Goal: Task Accomplishment & Management: Use online tool/utility

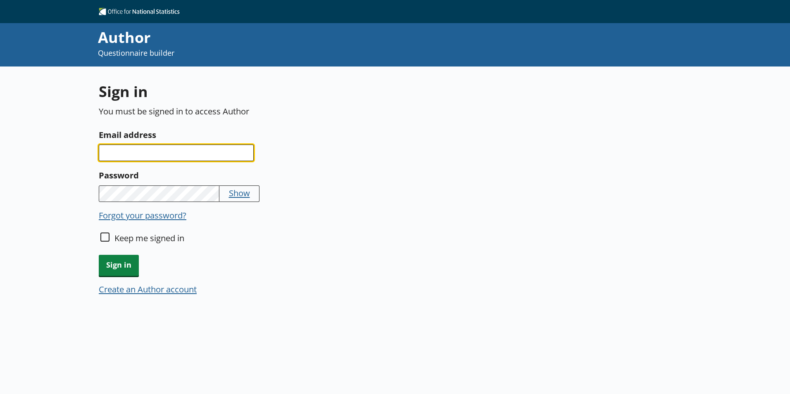
click at [166, 155] on input "Email address" at bounding box center [176, 153] width 155 height 17
type input "damola.adisa-oluga@ons.gov.uk"
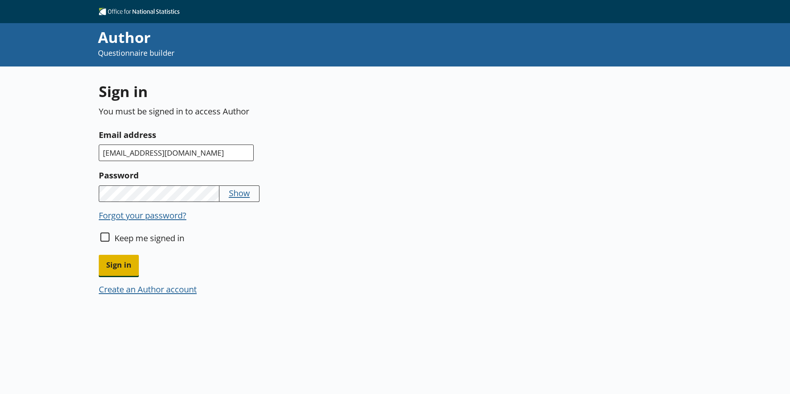
click at [120, 270] on span "Sign in" at bounding box center [119, 265] width 40 height 21
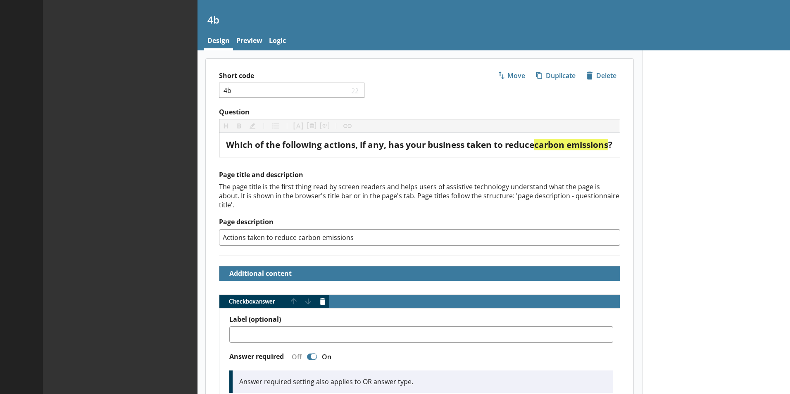
type textarea "x"
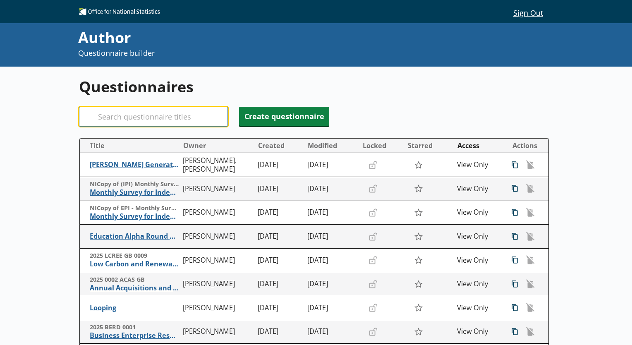
click at [152, 116] on input "Search" at bounding box center [153, 117] width 149 height 20
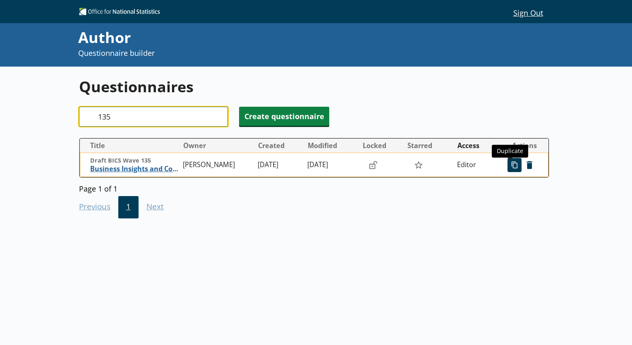
type input "135"
click at [511, 167] on span "icon-copy Duplicate" at bounding box center [514, 164] width 13 height 13
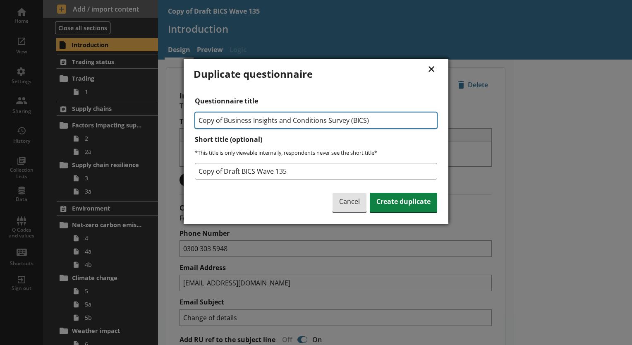
click at [222, 122] on input "Copy of Business Insights and Conditions Survey (BICS)" at bounding box center [316, 120] width 242 height 17
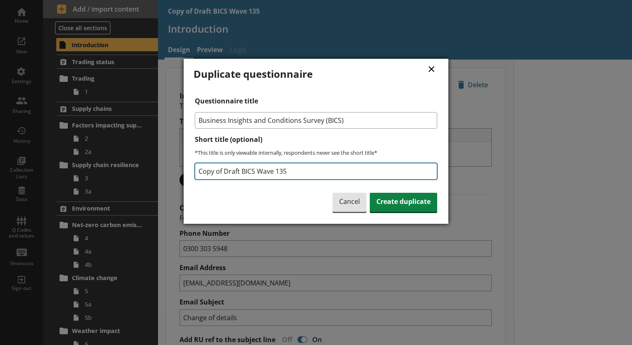
type input "Business Insights and Conditions Survey (BICS)"
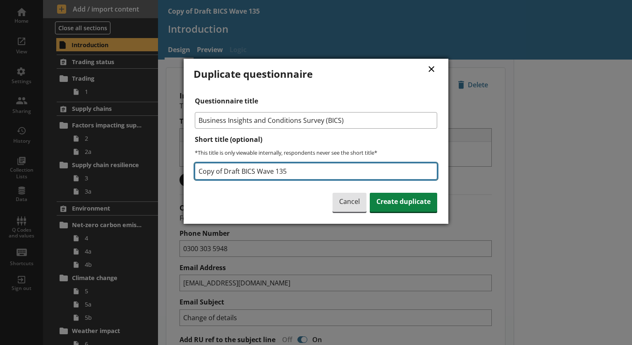
click at [223, 172] on input "Copy of Draft BICS Wave 135" at bounding box center [316, 171] width 242 height 17
drag, startPoint x: 232, startPoint y: 170, endPoint x: 286, endPoint y: 164, distance: 54.5
click at [272, 168] on input "Draft BICS Wave 135" at bounding box center [316, 171] width 242 height 17
type input "Draft BICS AI and Environment questions"
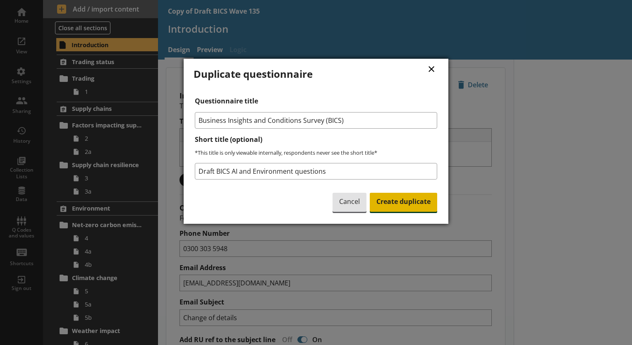
click at [404, 200] on span "Create duplicate" at bounding box center [403, 202] width 67 height 19
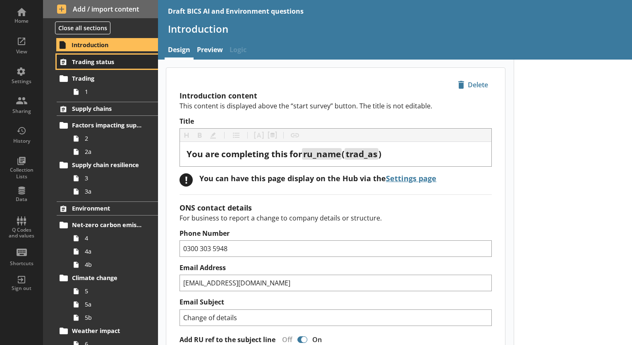
click at [113, 62] on span "Trading status" at bounding box center [108, 62] width 72 height 8
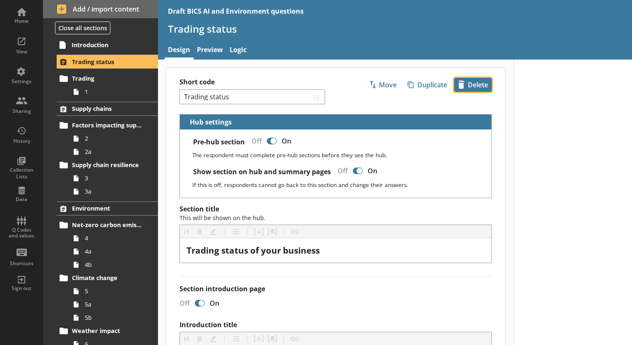
click at [466, 87] on span "icon-delete Created with Sketch. [GEOGRAPHIC_DATA]" at bounding box center [472, 84] width 37 height 13
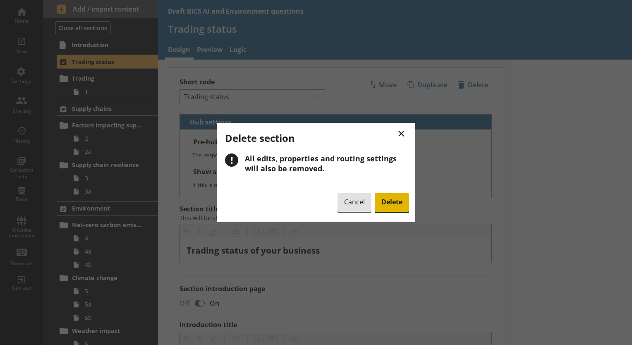
click at [398, 203] on span "Delete" at bounding box center [392, 202] width 34 height 19
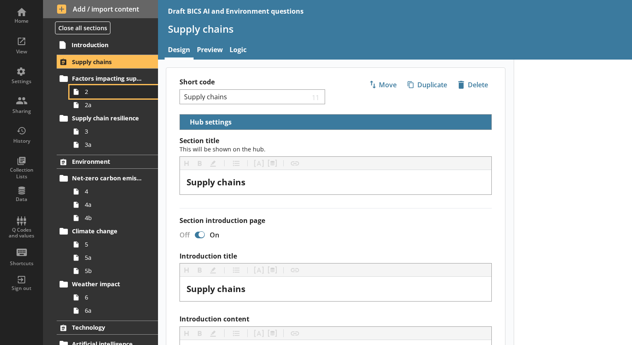
click at [92, 96] on link "2" at bounding box center [113, 91] width 88 height 13
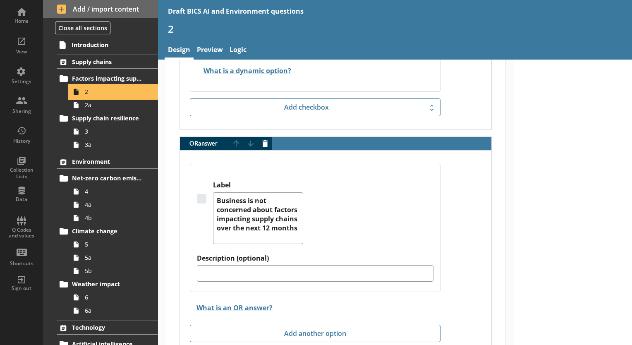
scroll to position [1926, 0]
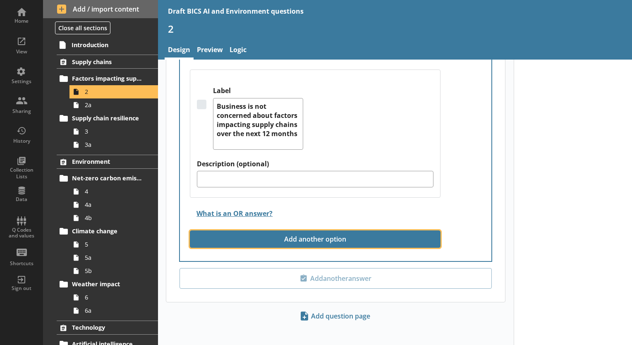
click at [309, 235] on button "Add another option" at bounding box center [315, 238] width 251 height 17
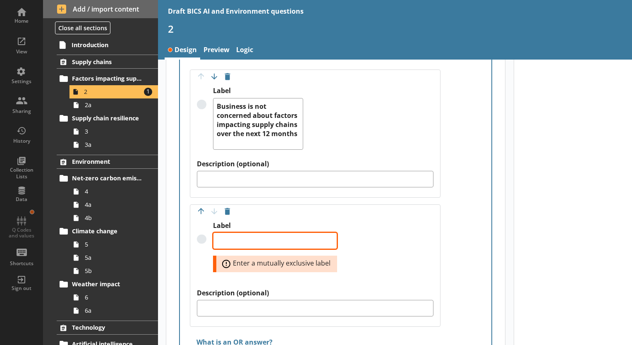
click at [223, 236] on textarea "Label" at bounding box center [275, 240] width 124 height 17
type textarea "x"
type textarea "N"
type textarea "x"
type textarea "Na"
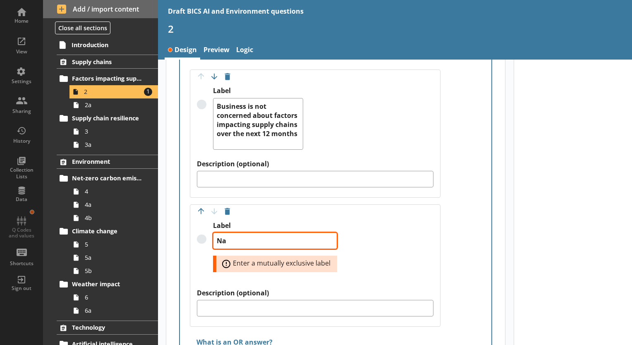
type textarea "x"
type textarea "Nat"
type textarea "x"
type textarea "Natu"
type textarea "x"
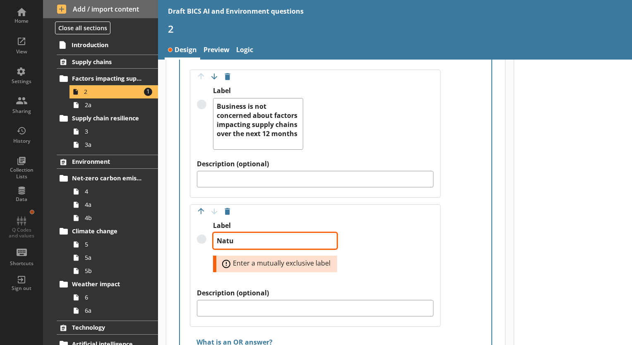
type textarea "Natur"
type textarea "x"
type textarea "Nature"
type textarea "x"
type textarea "Nature"
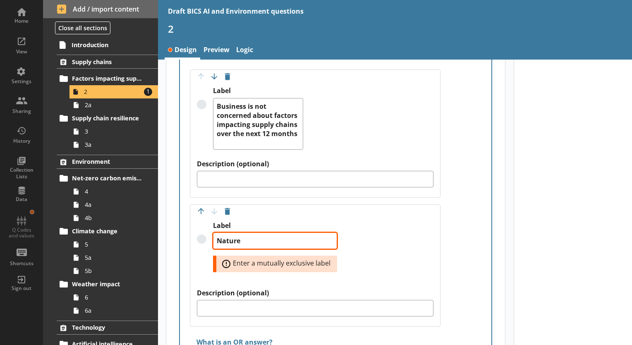
type textarea "x"
type textarea "Nature a"
type textarea "x"
type textarea "Nature an"
type textarea "x"
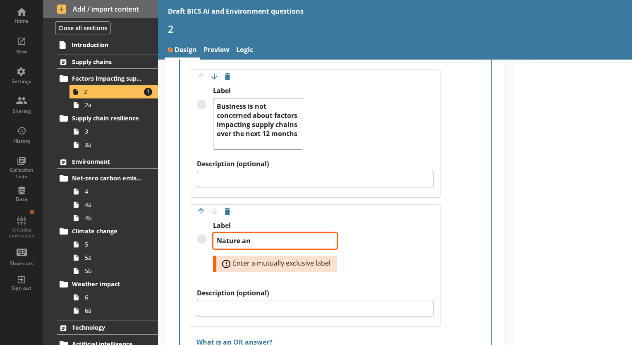
type textarea "Nature and"
type textarea "x"
type textarea "Nature and"
type textarea "x"
type textarea "Nature and b"
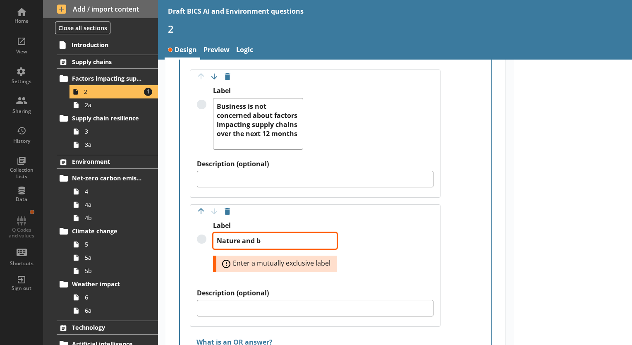
type textarea "x"
type textarea "Nature and bi"
type textarea "x"
type textarea "Nature and bio"
type textarea "x"
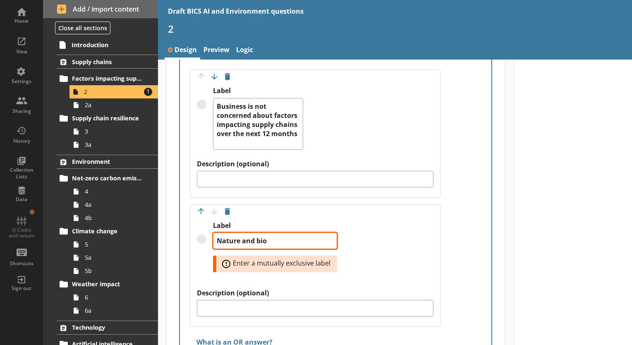
type textarea "Nature and biod"
type textarea "x"
type textarea "Nature and biode"
type textarea "x"
type textarea "Nature and bioder"
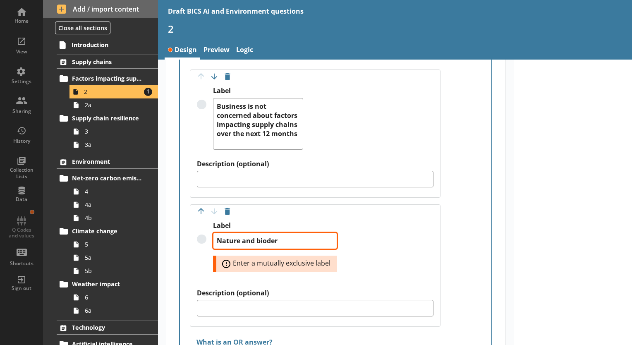
type textarea "x"
type textarea "Nature and bioderv"
type textarea "x"
type textarea "Nature and bioder"
type textarea "x"
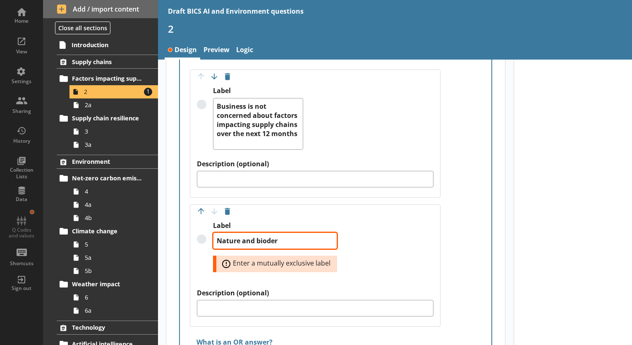
type textarea "Nature and biode"
type textarea "x"
type textarea "Nature and biod"
type textarea "x"
type textarea "Nature and biodi"
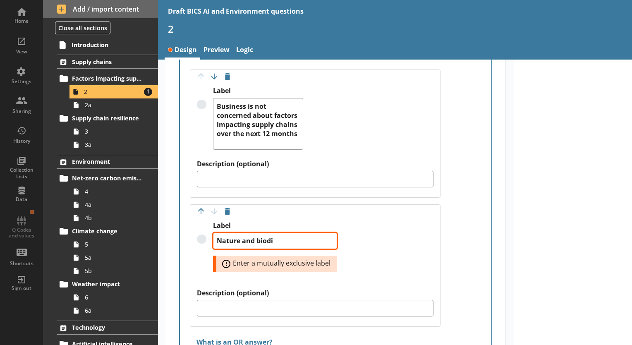
type textarea "x"
type textarea "Nature and biodiv"
type textarea "x"
type textarea "Nature and biodive"
type textarea "x"
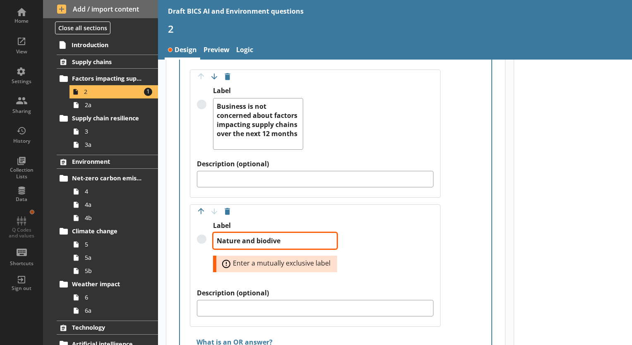
type textarea "Nature and biodiver"
type textarea "x"
type textarea "Nature and biodivers"
type textarea "x"
type textarea "Nature and biodiversi"
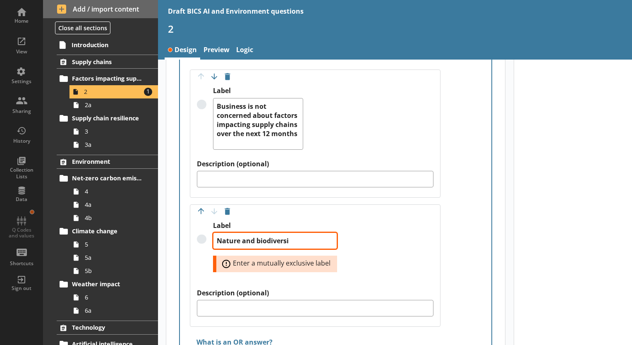
type textarea "x"
type textarea "Nature and biodiversit"
type textarea "x"
type textarea "Nature and biodiversity"
type textarea "x"
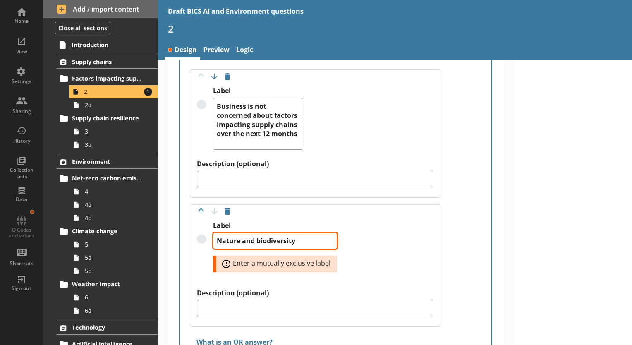
type textarea "Nature and biodiversity"
type textarea "x"
type textarea "Nature and biodiversity r"
type textarea "x"
type textarea "Nature and biodiversity ri"
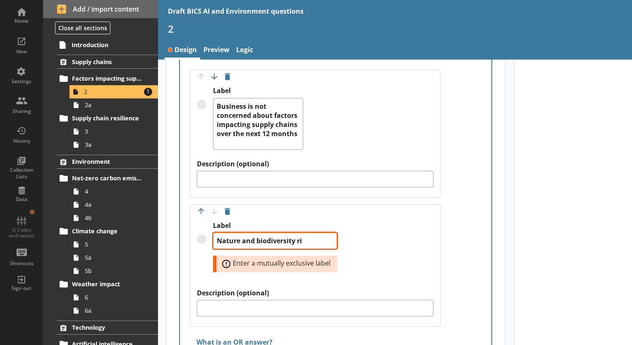
type textarea "x"
type textarea "Nature and biodiversity ris"
type textarea "x"
type textarea "Nature and biodiversity risk"
type textarea "x"
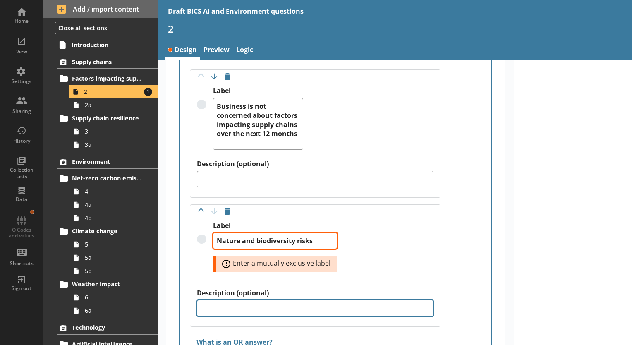
type textarea "Nature and biodiversity risks"
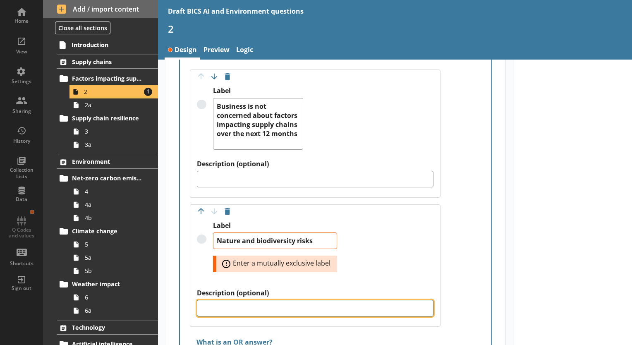
click at [212, 306] on textarea "Description (optional)" at bounding box center [315, 308] width 236 height 17
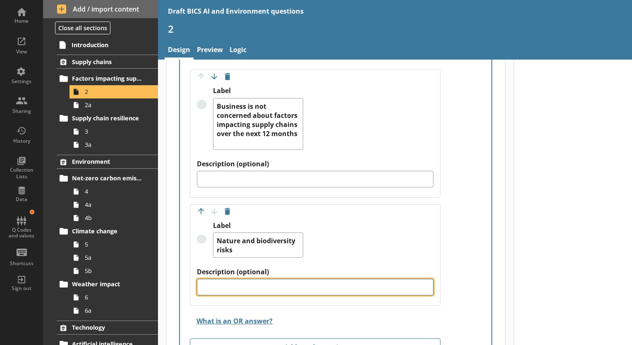
type textarea "x"
type textarea "T"
type textarea "x"
type textarea "Th"
type textarea "x"
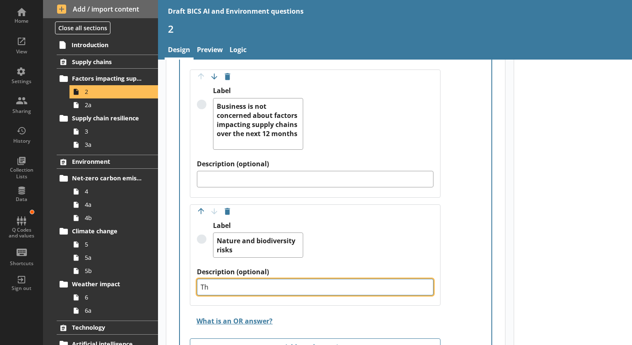
type textarea "Thi"
type textarea "x"
type textarea "This"
type textarea "x"
type textarea "This"
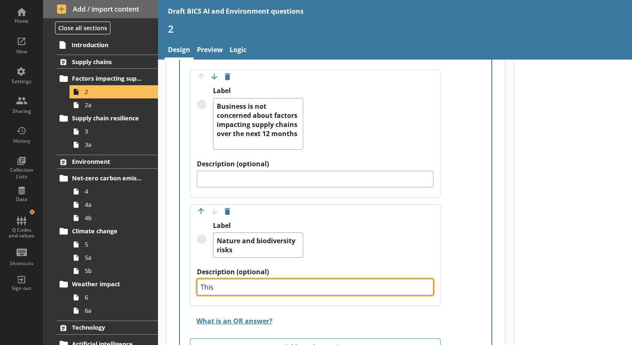
type textarea "x"
type textarea "This r"
type textarea "x"
type textarea "This re"
type textarea "x"
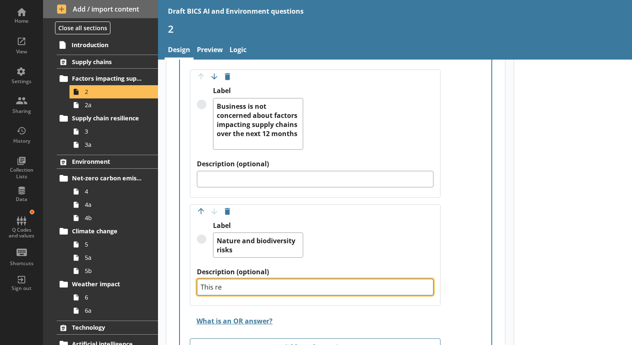
type textarea "This ref"
type textarea "x"
type textarea "This refe"
type textarea "x"
type textarea "This refer"
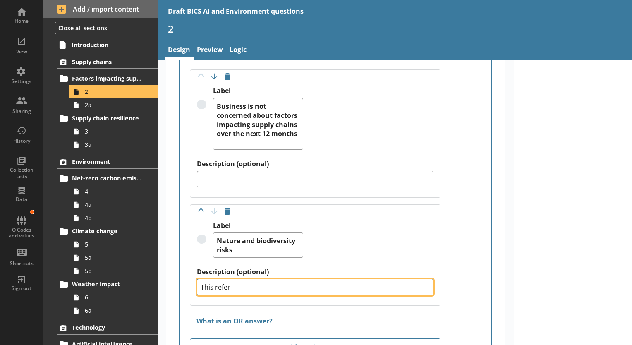
type textarea "x"
type textarea "This refers"
type textarea "x"
type textarea "This refers"
type textarea "x"
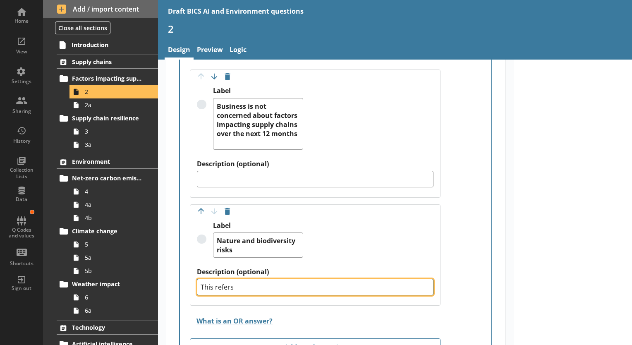
type textarea "This refers t"
type textarea "x"
type textarea "This refers to"
type textarea "x"
type textarea "This refers to"
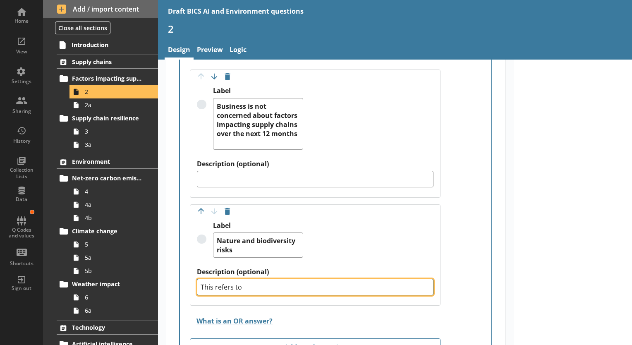
type textarea "x"
type textarea "This refers to t"
type textarea "x"
type textarea "This refers to th"
type textarea "x"
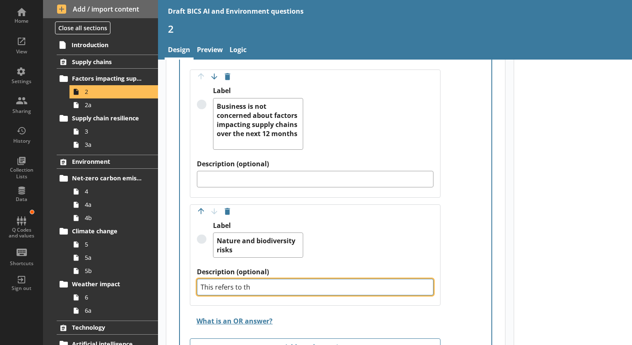
type textarea "This refers to the"
type textarea "x"
type textarea "This refers to the"
type textarea "x"
type textarea "This refers to the n"
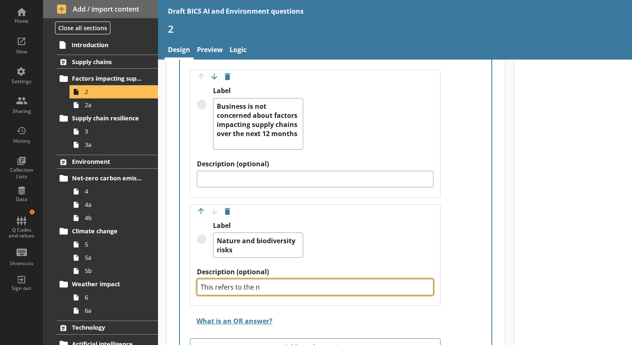
type textarea "x"
type textarea "This refers to the ne"
type textarea "x"
type textarea "This refers to the neg"
type textarea "x"
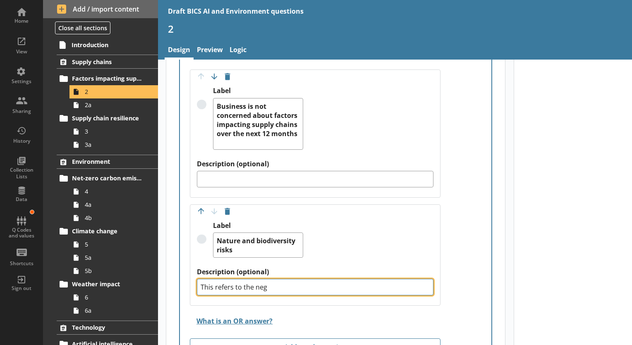
type textarea "This refers to the nega"
type textarea "x"
type textarea "This refers to the negat"
type textarea "x"
type textarea "This refers to the negati"
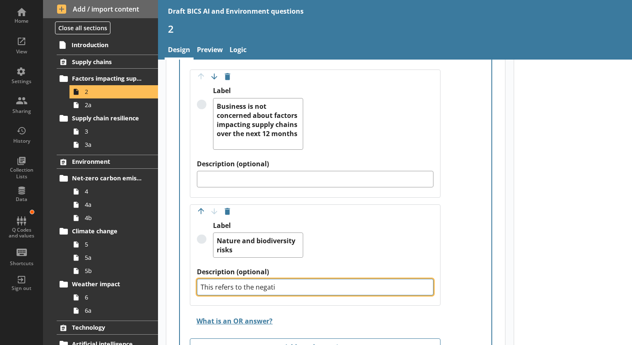
type textarea "x"
type textarea "This refers to the negativ"
type textarea "x"
type textarea "This refers to the negative"
type textarea "x"
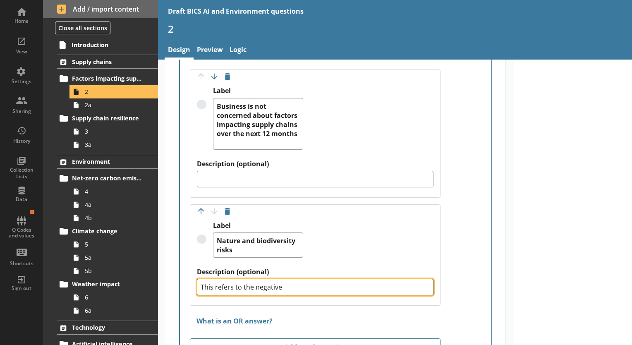
type textarea "This refers to the negative"
type textarea "x"
type textarea "This refers to the negative i"
type textarea "x"
type textarea "This refers to the negative im"
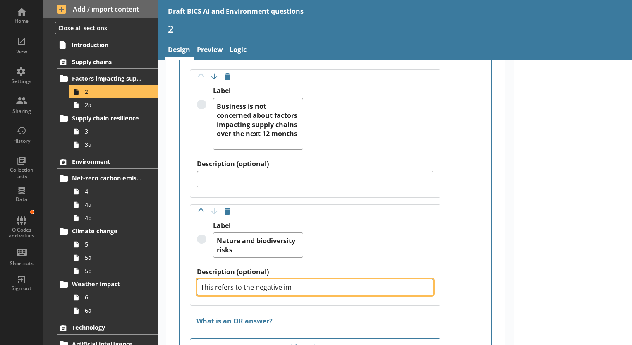
type textarea "x"
type textarea "This refers to the negative imp"
type textarea "x"
type textarea "This refers to the negative impa"
type textarea "x"
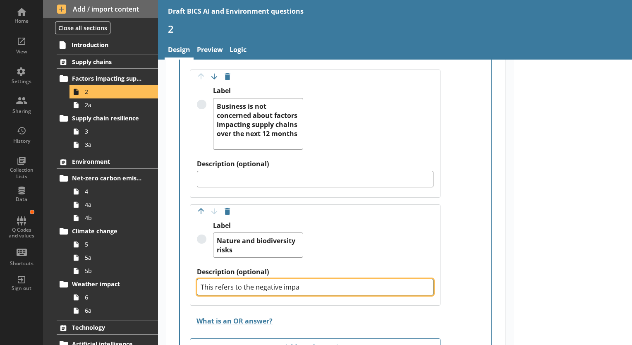
type textarea "This refers to the negative impac"
type textarea "x"
type textarea "This refers to the negative impact"
type textarea "x"
type textarea "This refers to the negative impacts"
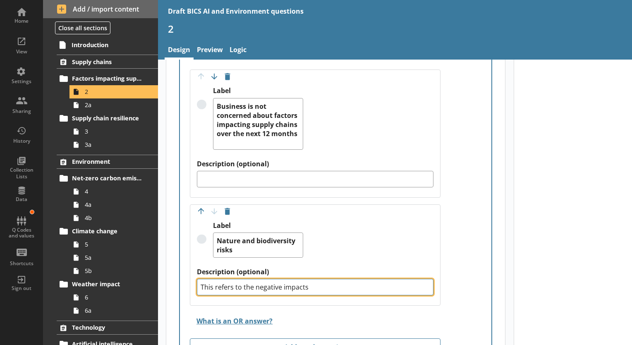
type textarea "x"
type textarea "This refers to the negative impacts"
type textarea "x"
type textarea "This refers to the negative impacts c"
type textarea "x"
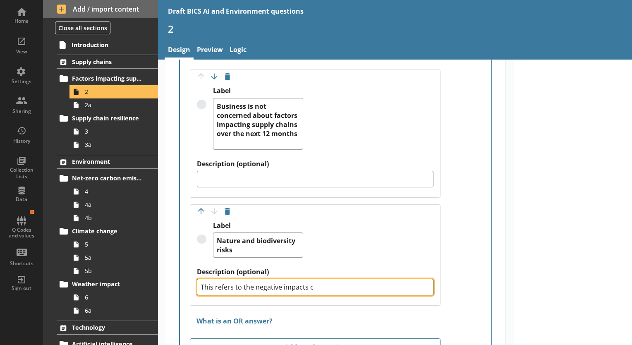
type textarea "This refers to the negative impacts co"
type textarea "x"
type textarea "This refers to the negative impacts com"
type textarea "x"
type textarea "This refers to the negative impacts comp"
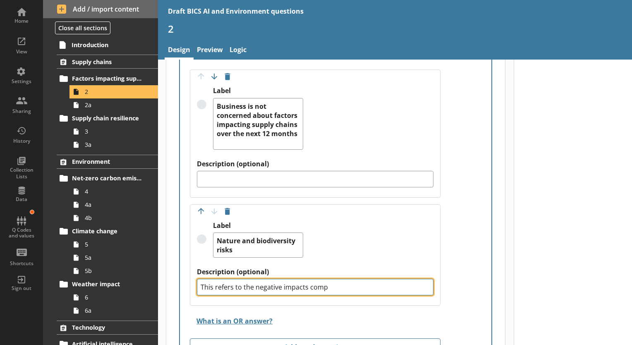
type textarea "x"
type textarea "This refers to the negative impacts compa"
type textarea "x"
type textarea "This refers to the negative impacts compan"
type textarea "x"
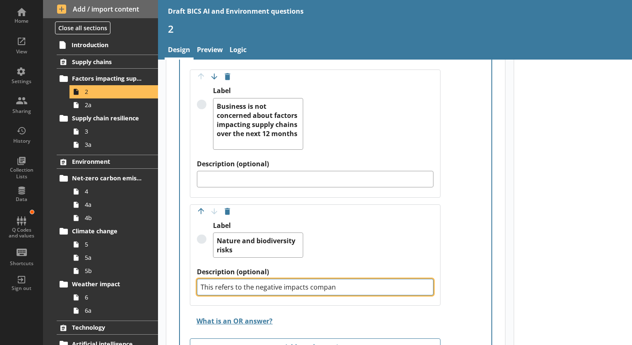
type textarea "This refers to the negative impacts compani"
type textarea "x"
type textarea "This refers to the negative impacts companie"
type textarea "x"
type textarea "This refers to the negative impacts companies"
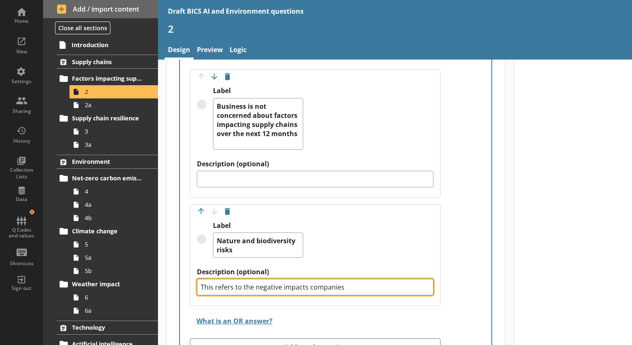
type textarea "x"
type textarea "This refers to the negative impacts companies"
type textarea "x"
type textarea "This refers to the negative impacts companies c"
type textarea "x"
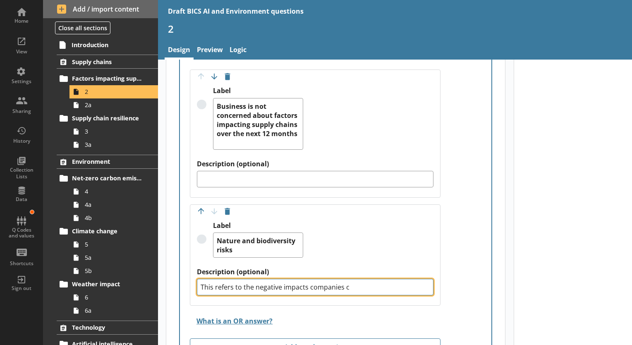
type textarea "This refers to the negative impacts companies ca"
type textarea "x"
type textarea "This refers to the negative impacts companies can"
type textarea "x"
type textarea "This refers to the negative impacts companies can"
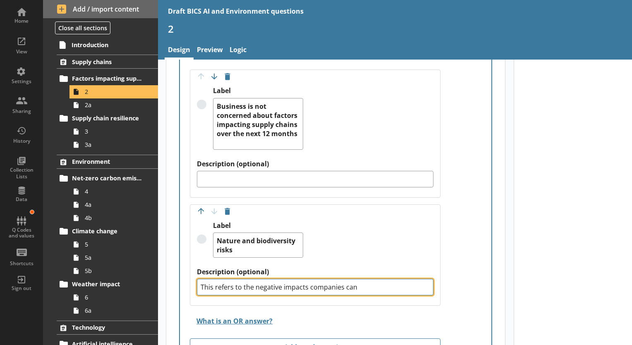
type textarea "x"
type textarea "This refers to the negative impacts companies can f"
type textarea "x"
type textarea "This refers to the negative impacts companies can fa"
type textarea "x"
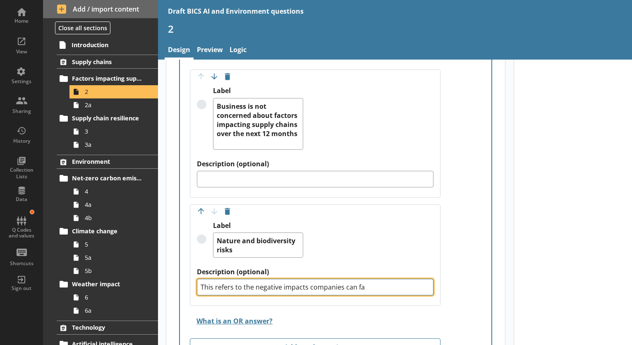
type textarea "This refers to the negative impacts companies can fac"
type textarea "x"
type textarea "This refers to the negative impacts companies can face"
type textarea "x"
type textarea "This refers to the negative impacts companies can face"
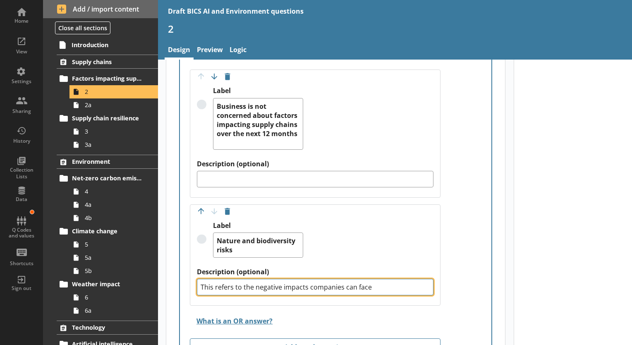
type textarea "x"
type textarea "This refers to the negative impacts companies can face w"
type textarea "x"
type textarea "This refers to the negative impacts companies can face wh"
type textarea "x"
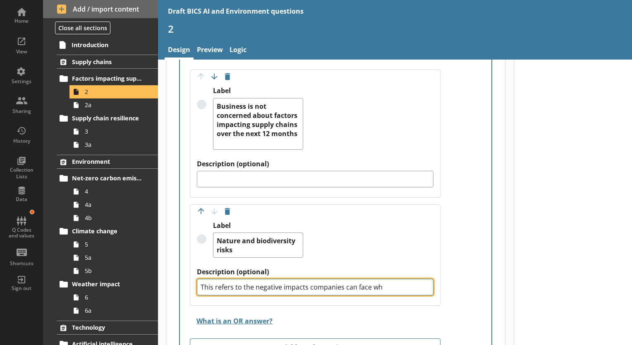
type textarea "This refers to the negative impacts companies can face whe"
type textarea "x"
type textarea "This refers to the negative impacts companies can face when"
type textarea "x"
type textarea "This refers to the negative impacts companies can face when"
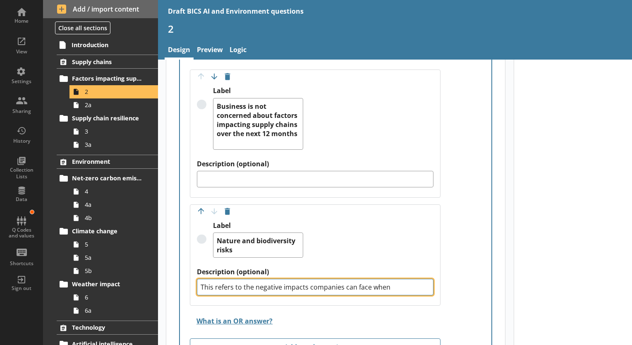
type textarea "x"
type textarea "This refers to the negative impacts companies can face when t"
type textarea "x"
type textarea "This refers to the negative impacts companies can face when th"
type textarea "x"
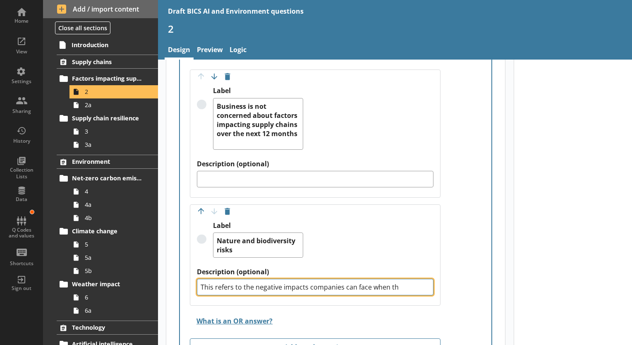
type textarea "This refers to the negative impacts companies can face when the"
type textarea "x"
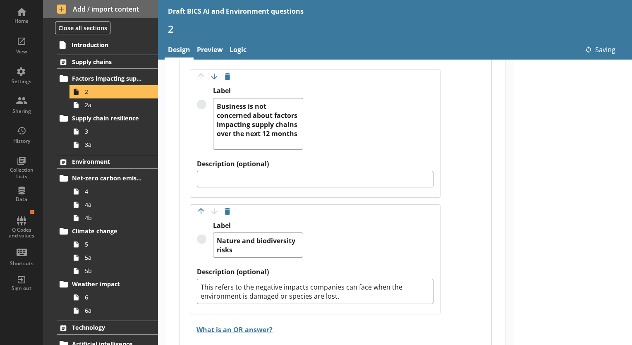
click at [459, 302] on div "Move answer up Move answer down Delete option Label Business is not concerned a…" at bounding box center [335, 216] width 311 height 321
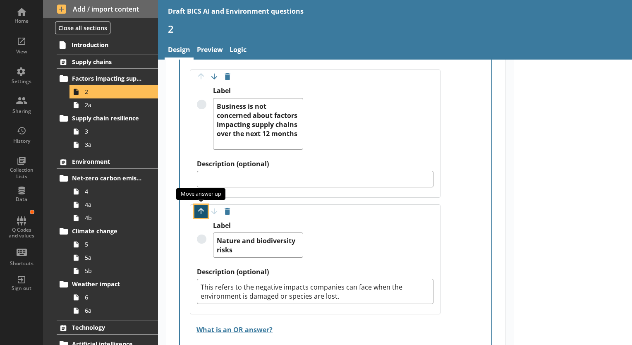
click at [199, 206] on button "Move option up" at bounding box center [200, 211] width 13 height 13
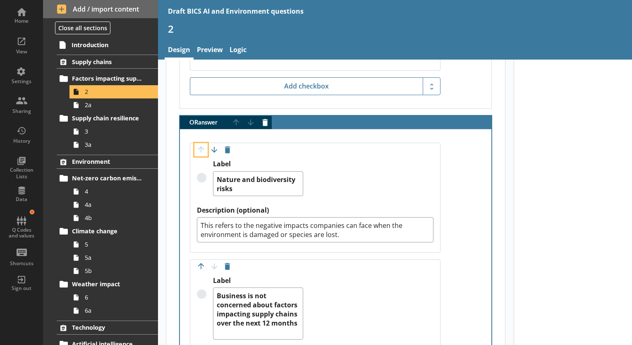
scroll to position [1802, 0]
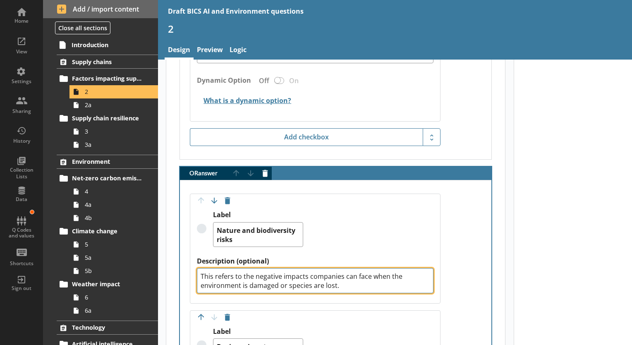
drag, startPoint x: 339, startPoint y: 283, endPoint x: 198, endPoint y: 275, distance: 140.8
click at [198, 275] on textarea "This refers to the negative impacts companies can face when the environment is …" at bounding box center [315, 280] width 236 height 25
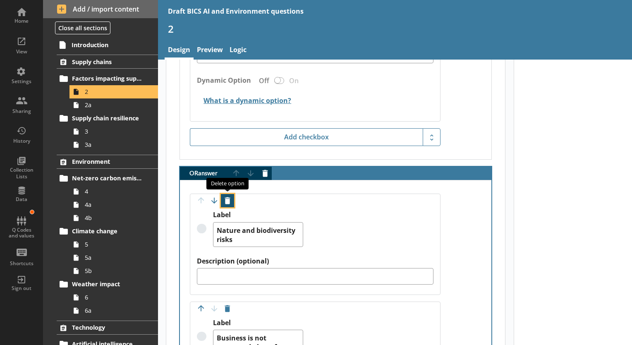
click at [228, 201] on button "Delete option" at bounding box center [227, 200] width 13 height 13
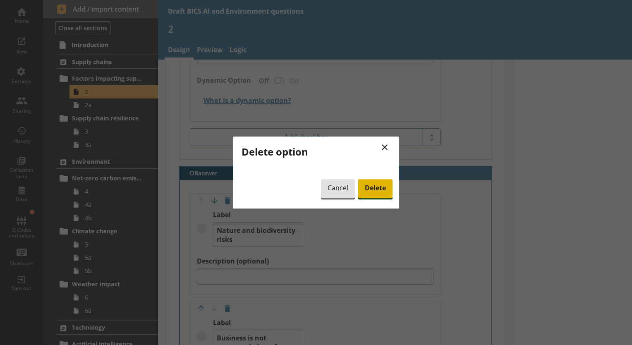
click at [373, 188] on span "Delete" at bounding box center [375, 188] width 34 height 19
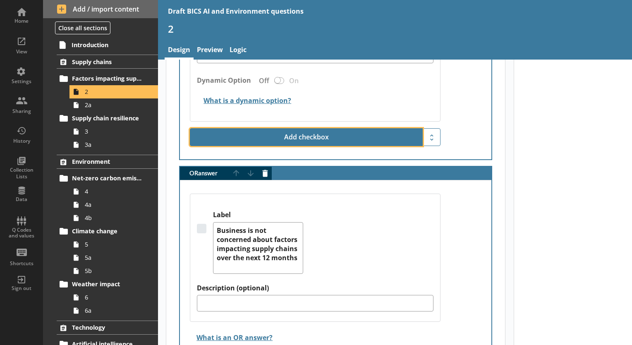
click at [309, 130] on button "Add checkbox" at bounding box center [306, 137] width 233 height 18
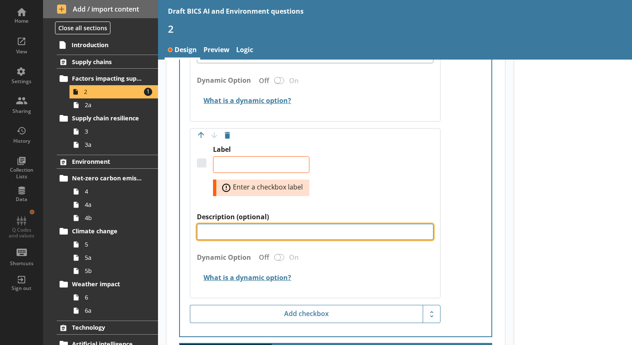
click at [222, 229] on textarea "Description (optional)" at bounding box center [315, 232] width 236 height 17
paste textarea "This refers to the negative impacts companies can face when the environment is …"
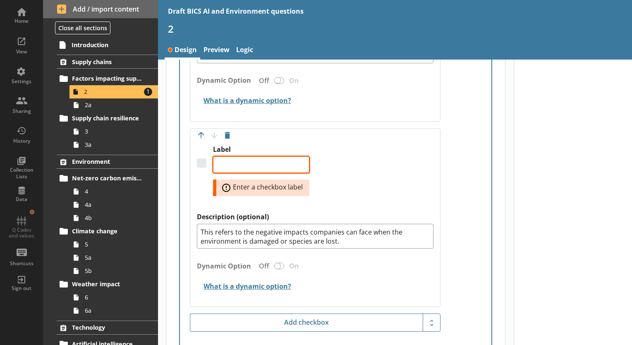
click at [227, 161] on textarea "Label" at bounding box center [261, 164] width 96 height 17
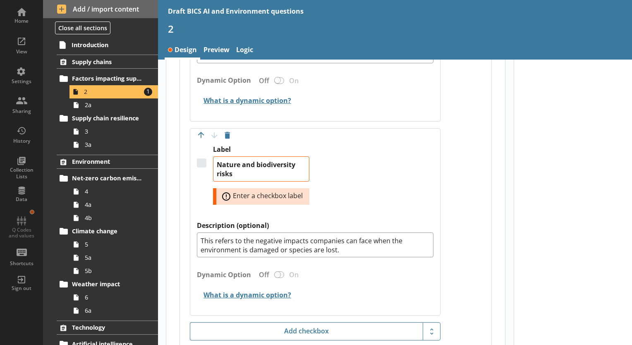
click at [356, 186] on div "Label Nature and biodiversity risks Error: Enter a checkbox label" at bounding box center [315, 183] width 236 height 76
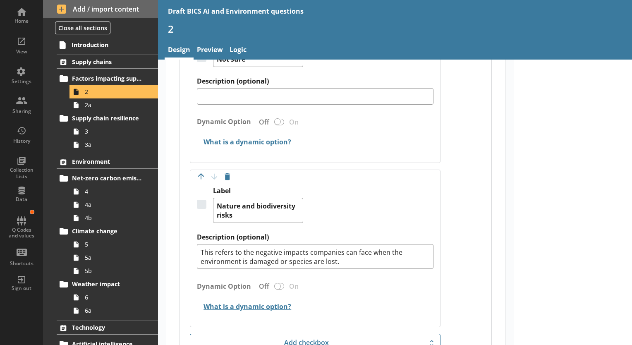
scroll to position [1678, 0]
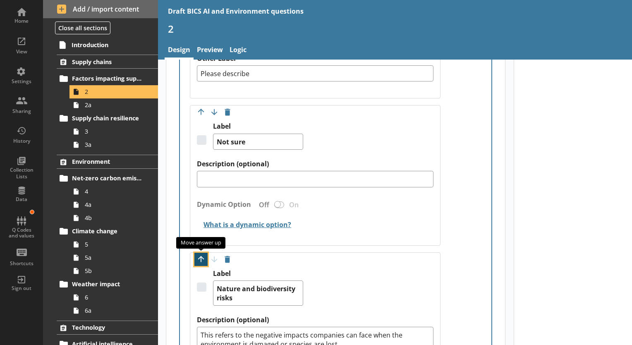
click at [197, 257] on button "Move option up" at bounding box center [200, 259] width 13 height 13
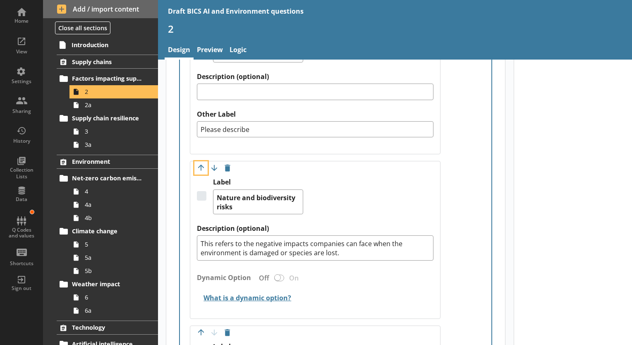
scroll to position [1512, 0]
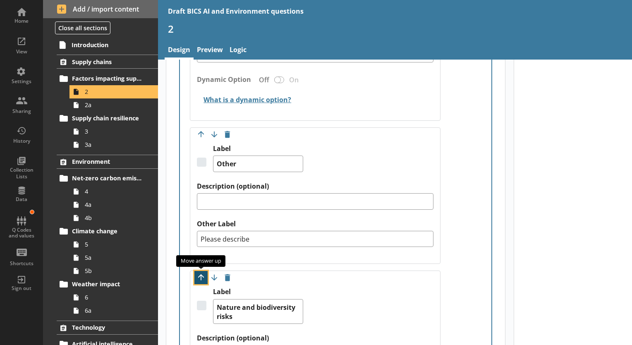
click at [200, 274] on button "Move option up" at bounding box center [200, 277] width 13 height 13
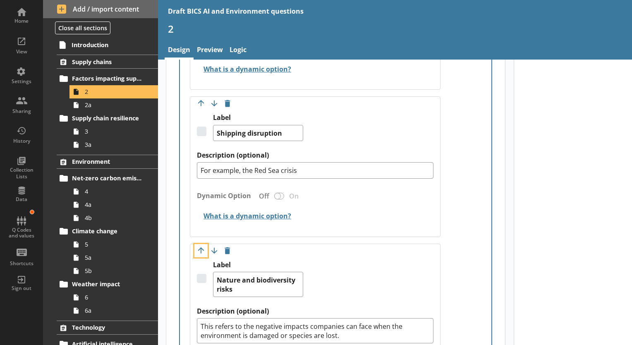
scroll to position [1347, 0]
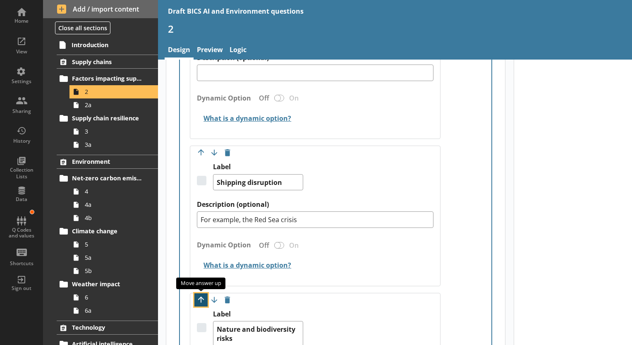
click at [197, 294] on button "Move option up" at bounding box center [200, 299] width 13 height 13
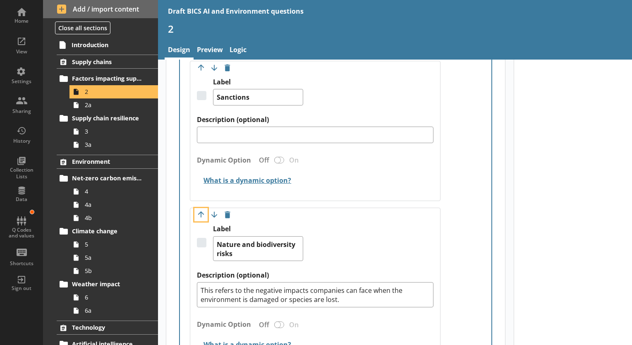
scroll to position [1223, 0]
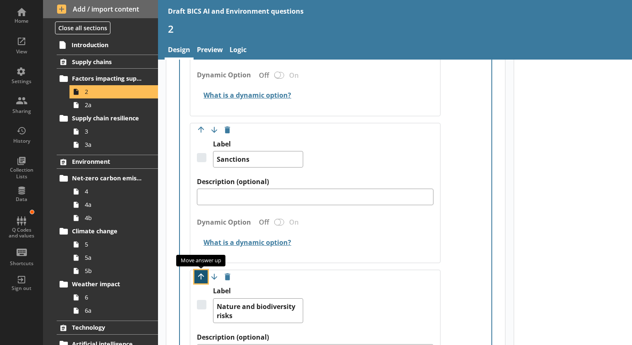
click at [198, 278] on button "Move option up" at bounding box center [200, 276] width 13 height 13
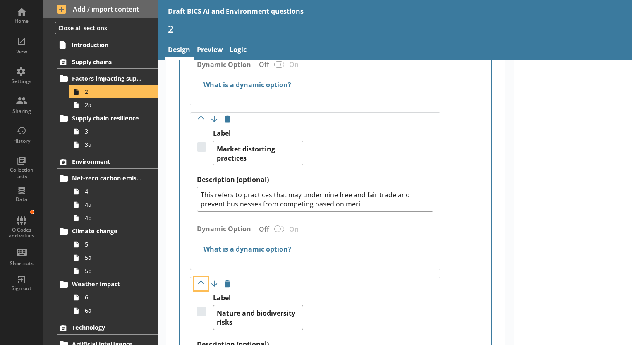
scroll to position [1058, 0]
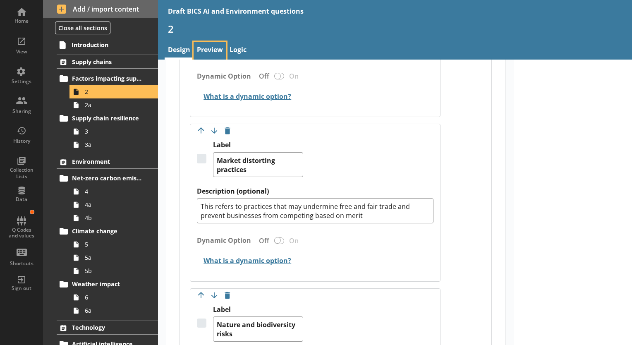
click at [213, 48] on link "Preview" at bounding box center [209, 51] width 33 height 18
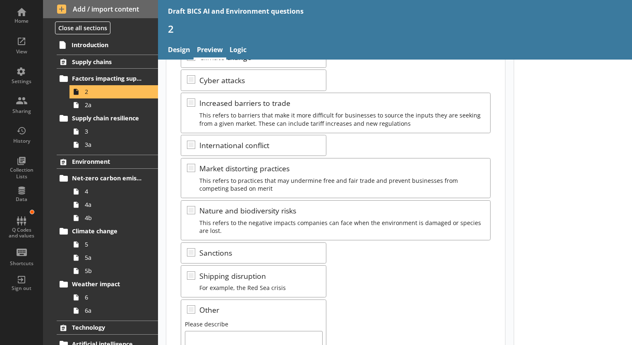
scroll to position [124, 0]
click at [83, 190] on link "4" at bounding box center [113, 191] width 88 height 13
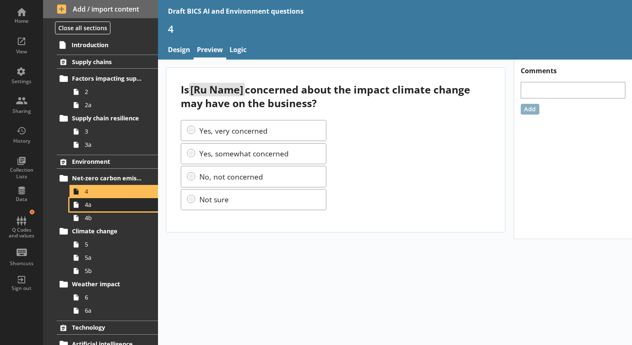
click at [85, 207] on span "4a" at bounding box center [116, 205] width 62 height 8
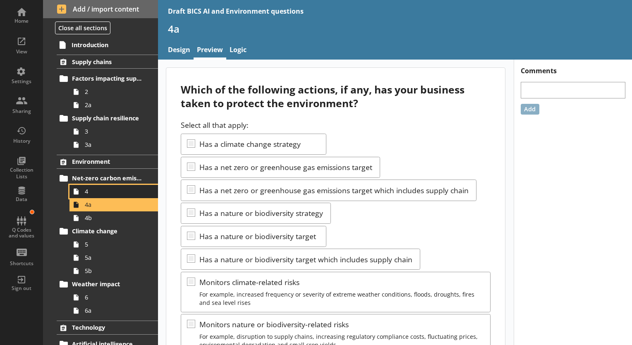
click at [84, 195] on link "4" at bounding box center [113, 191] width 88 height 13
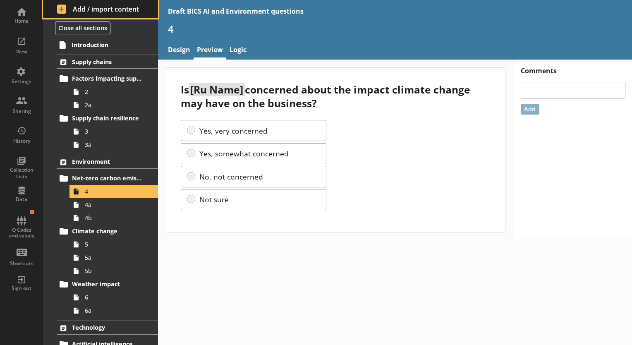
click at [78, 6] on span "Add / import content" at bounding box center [100, 9] width 87 height 9
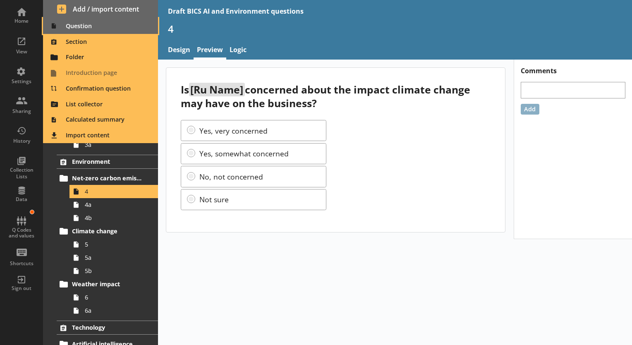
click at [76, 27] on span "Question" at bounding box center [100, 25] width 105 height 13
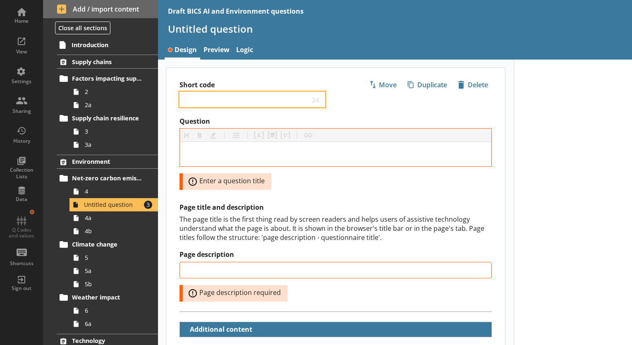
click at [193, 98] on input "Short code" at bounding box center [246, 100] width 127 height 8
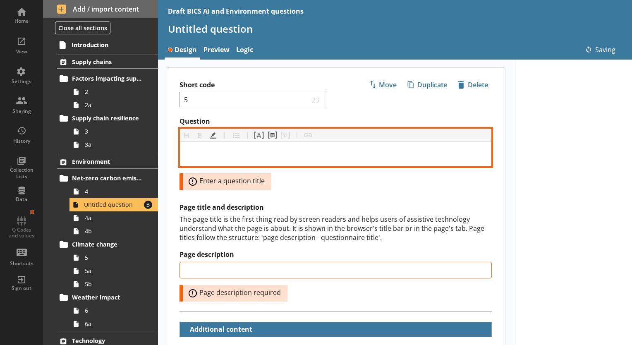
click at [192, 153] on div "Question" at bounding box center [335, 153] width 298 height 11
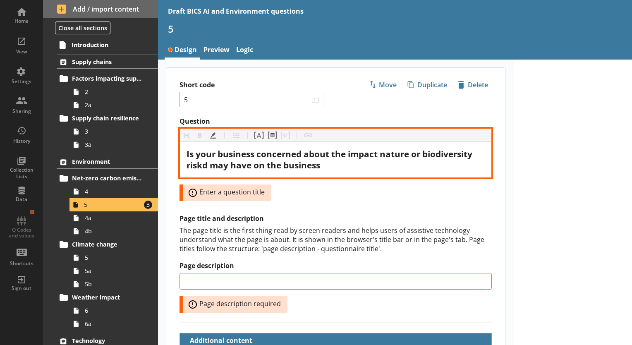
click at [205, 165] on span "Is your business concerned about the impact nature or biodiversity riskd may ha…" at bounding box center [330, 159] width 288 height 23
click at [319, 163] on span "Is your business concerned about the impact nature or biodiversity risks may ha…" at bounding box center [330, 159] width 288 height 23
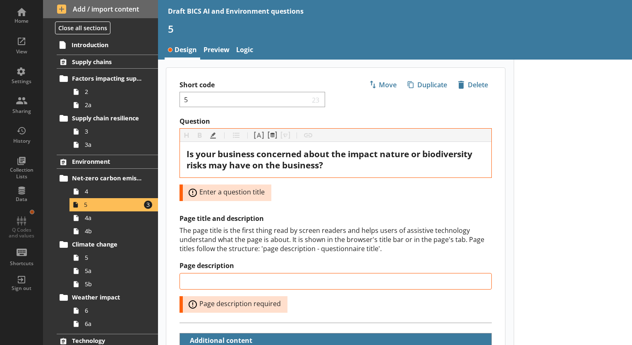
click at [326, 195] on div "Question Heading Heading Bold Bold Highlight Highlight List List Pipe answer Pi…" at bounding box center [335, 159] width 312 height 84
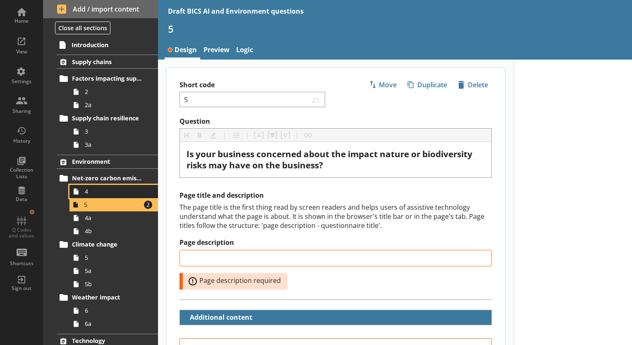
click at [87, 193] on span "4" at bounding box center [116, 191] width 62 height 8
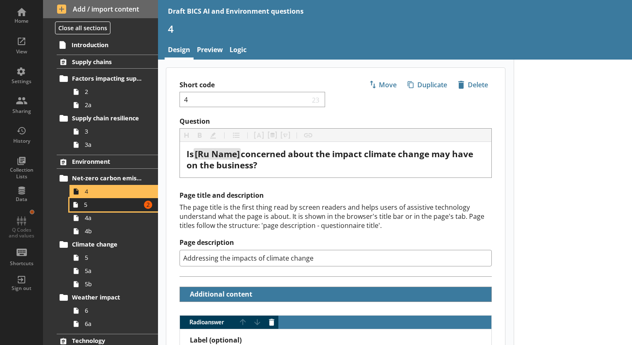
click at [82, 207] on link "5 Amount of errors: 2" at bounding box center [113, 204] width 88 height 13
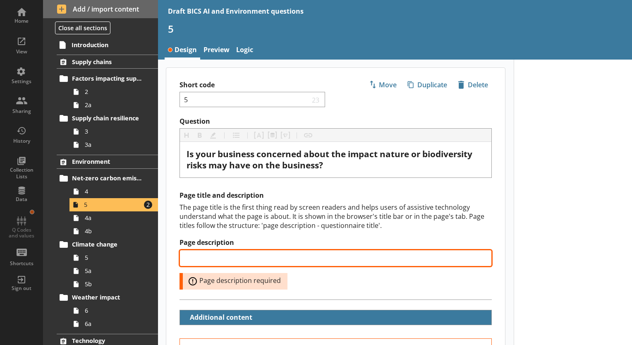
click at [215, 257] on input "Page description" at bounding box center [335, 258] width 312 height 17
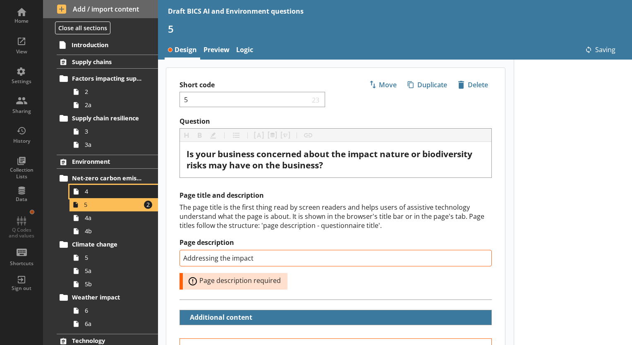
click at [96, 193] on span "4" at bounding box center [116, 191] width 62 height 8
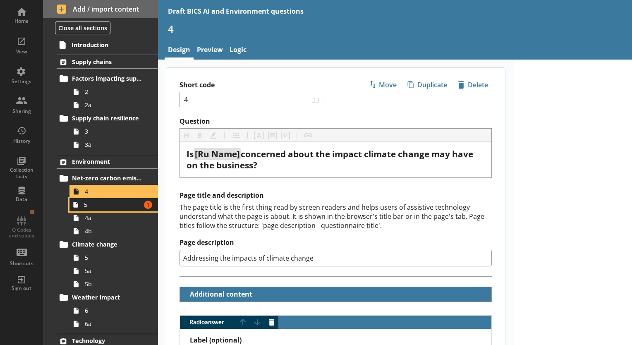
click at [94, 207] on span "5" at bounding box center [112, 205] width 57 height 8
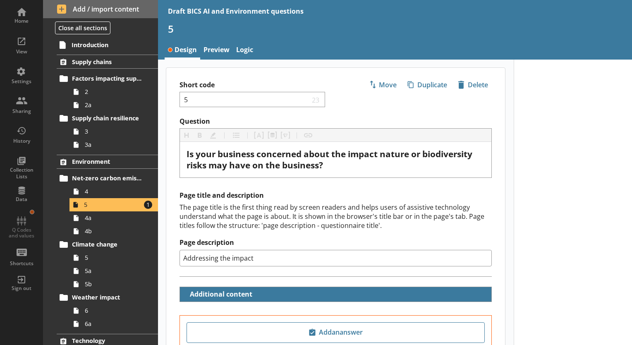
click at [258, 255] on input "Addressing the impact" at bounding box center [335, 258] width 312 height 17
click at [88, 193] on span "4" at bounding box center [116, 191] width 62 height 8
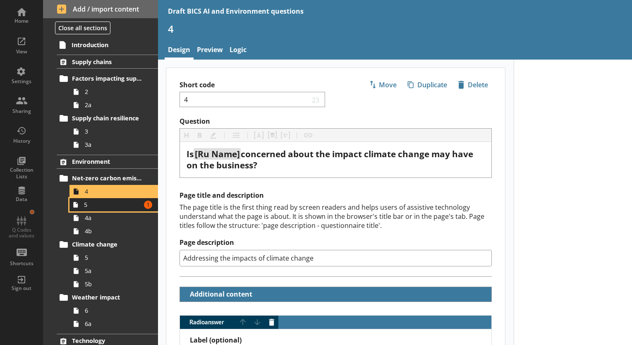
click at [84, 206] on span "5" at bounding box center [112, 205] width 57 height 8
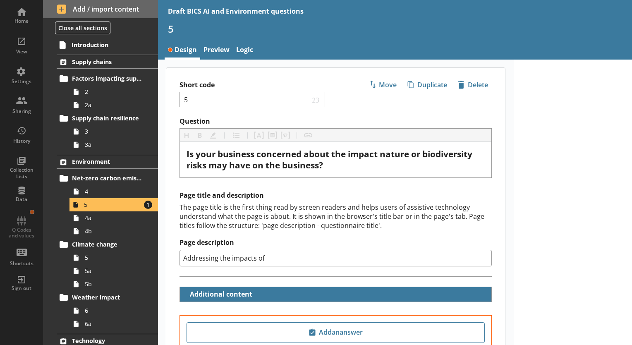
click at [267, 256] on input "Addressing the impacts of" at bounding box center [335, 258] width 312 height 17
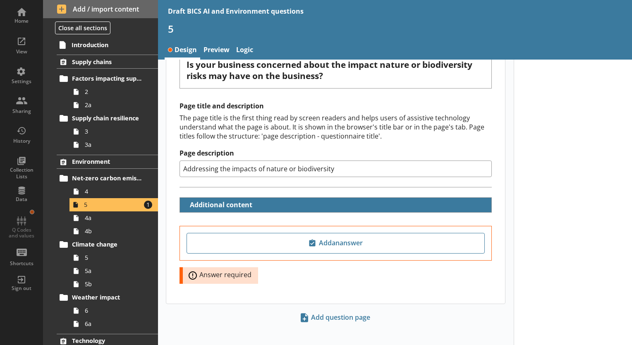
scroll to position [93, 0]
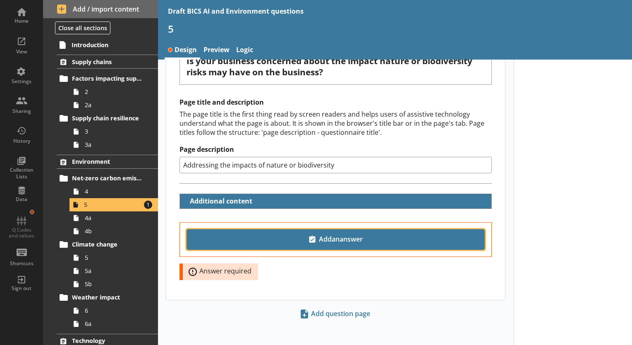
click at [341, 239] on span "Add an answer" at bounding box center [335, 239] width 291 height 13
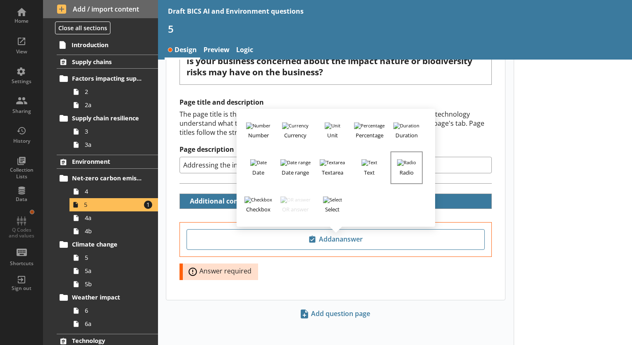
click at [404, 167] on h3 "Radio" at bounding box center [406, 171] width 31 height 10
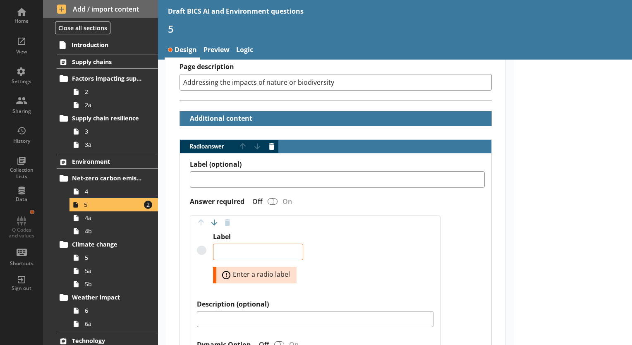
scroll to position [217, 0]
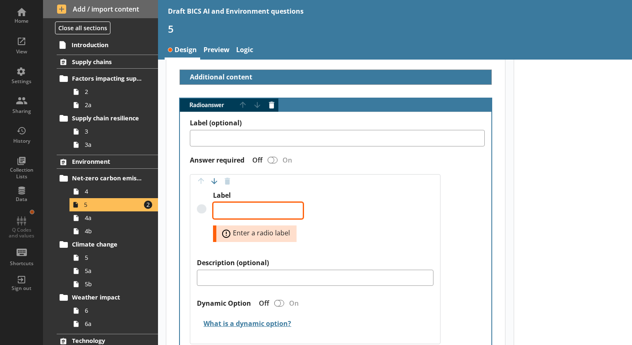
click at [229, 205] on textarea "Label" at bounding box center [258, 210] width 90 height 17
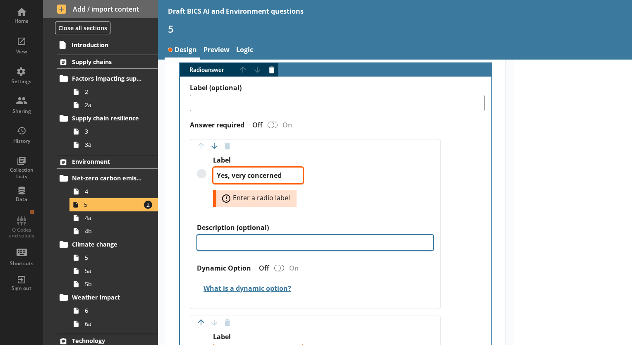
scroll to position [300, 0]
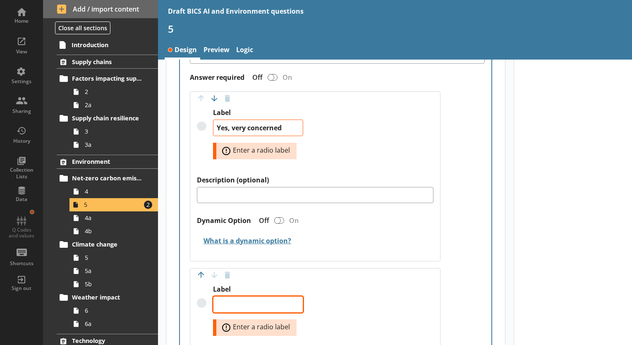
click at [268, 304] on textarea "Label" at bounding box center [258, 304] width 90 height 17
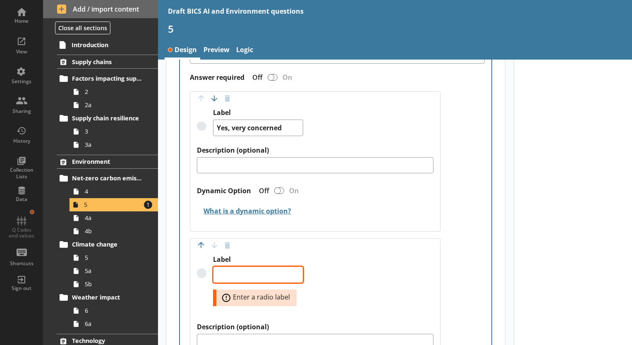
click at [246, 275] on textarea "Label" at bounding box center [258, 274] width 90 height 17
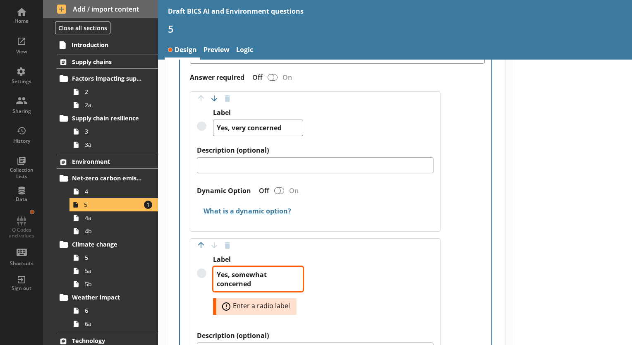
scroll to position [424, 0]
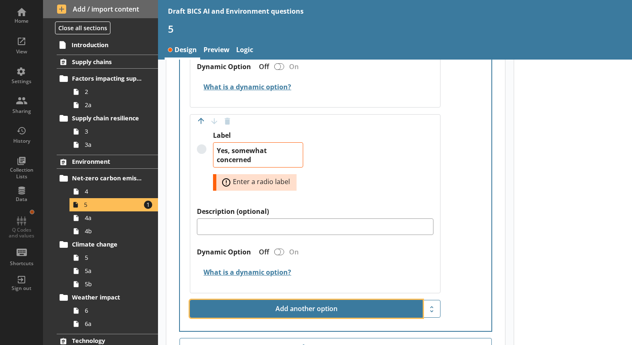
click at [299, 307] on button "Add another option" at bounding box center [306, 309] width 233 height 18
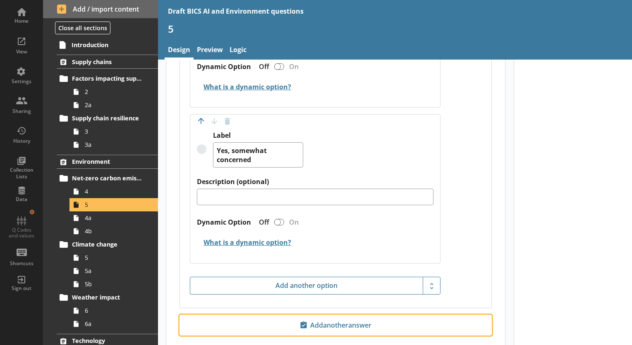
click at [232, 323] on span "Add another answer" at bounding box center [335, 324] width 305 height 13
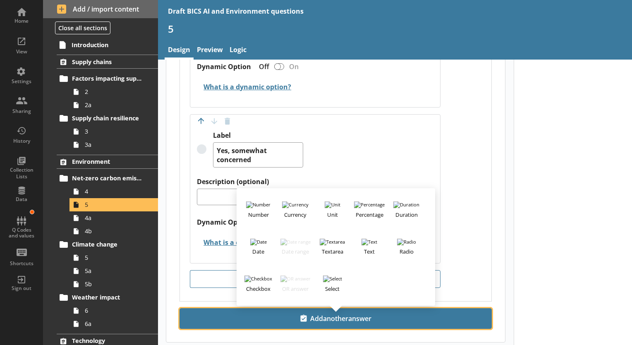
click at [179, 308] on button "Add another answer" at bounding box center [335, 318] width 312 height 21
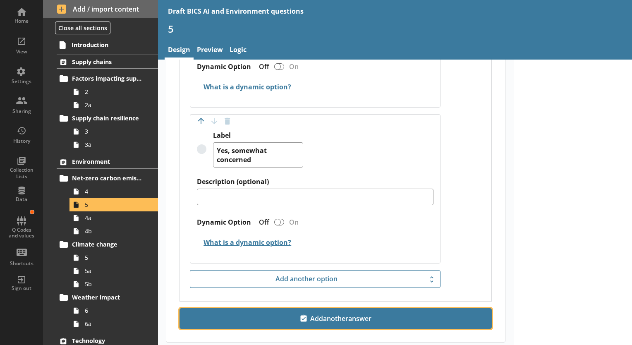
click at [179, 308] on button "Add another answer" at bounding box center [335, 318] width 312 height 21
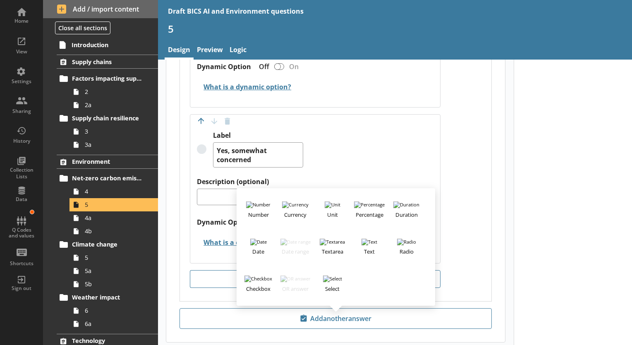
click at [547, 243] on div at bounding box center [572, 13] width 119 height 754
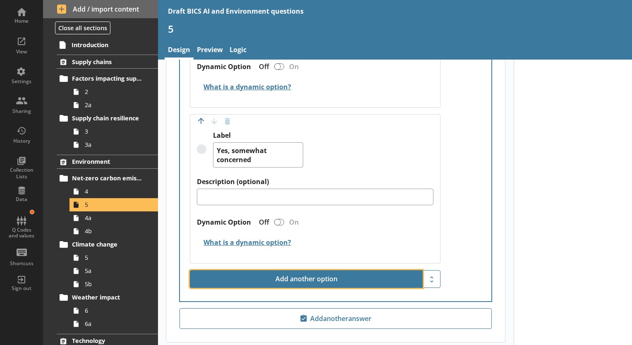
click at [337, 279] on button "Add another option" at bounding box center [306, 279] width 233 height 18
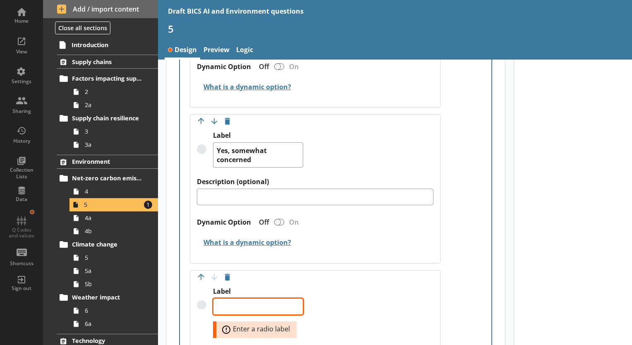
click at [260, 305] on textarea "Label" at bounding box center [258, 306] width 90 height 17
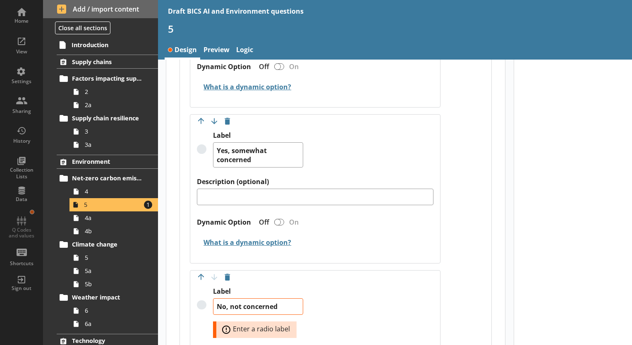
click at [384, 312] on div "Label No, not concerned Error: Enter a radio label" at bounding box center [315, 320] width 236 height 67
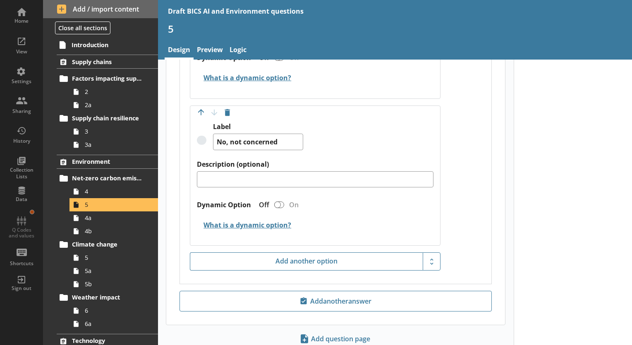
scroll to position [589, 0]
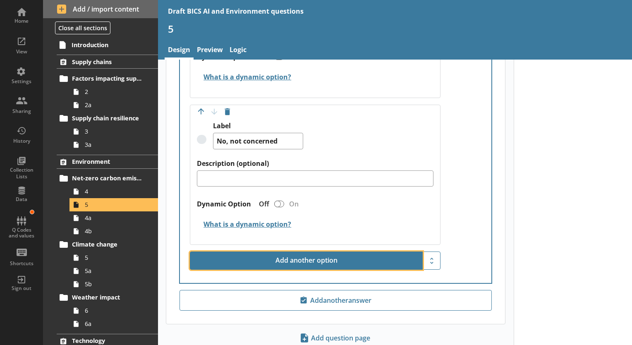
click at [342, 259] on button "Add another option" at bounding box center [306, 260] width 233 height 18
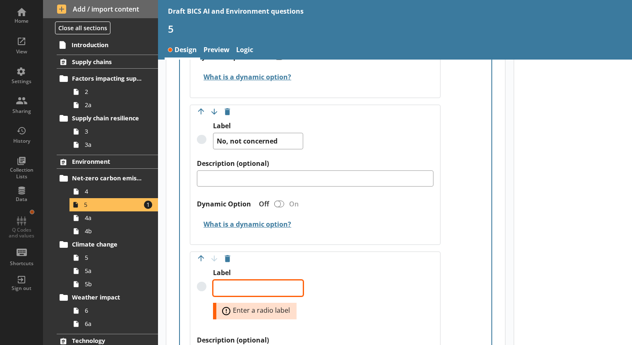
click at [248, 289] on textarea "Label" at bounding box center [258, 288] width 90 height 17
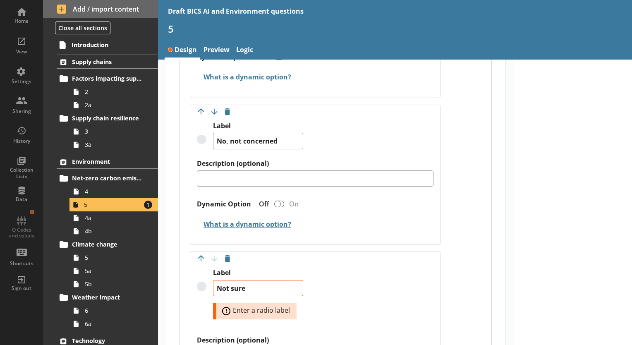
click at [372, 293] on div "Label Not sure Error: Enter a radio label" at bounding box center [315, 301] width 236 height 67
click at [466, 294] on div "Label (optional) Answer required Off On Move answer up Move answer down Delete …" at bounding box center [335, 100] width 311 height 720
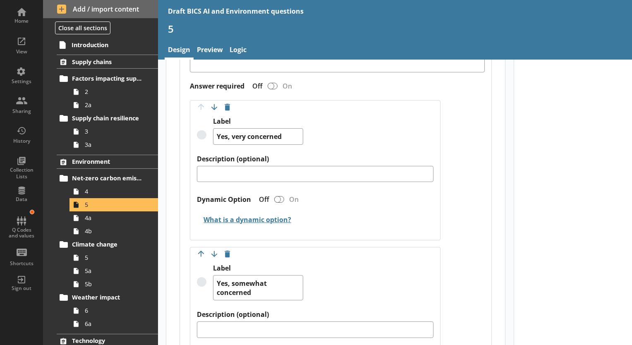
scroll to position [258, 0]
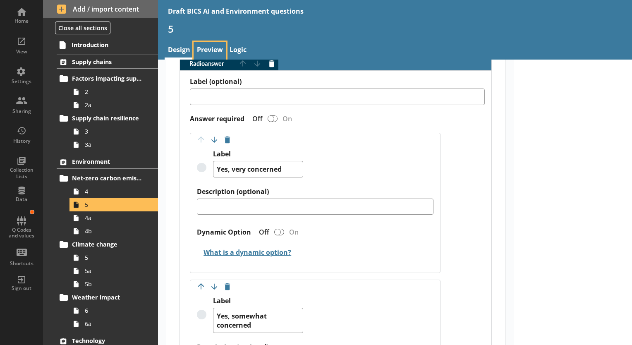
click at [209, 46] on link "Preview" at bounding box center [209, 51] width 33 height 18
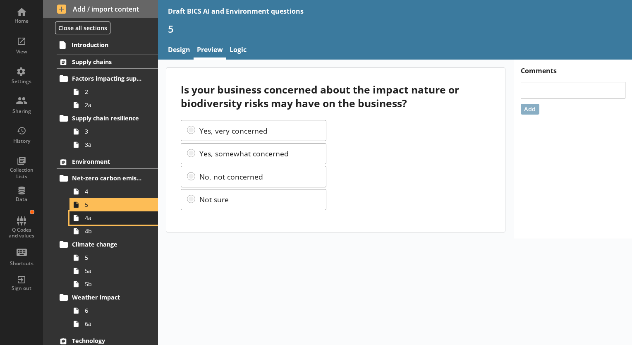
click at [83, 219] on link "4a" at bounding box center [113, 217] width 88 height 13
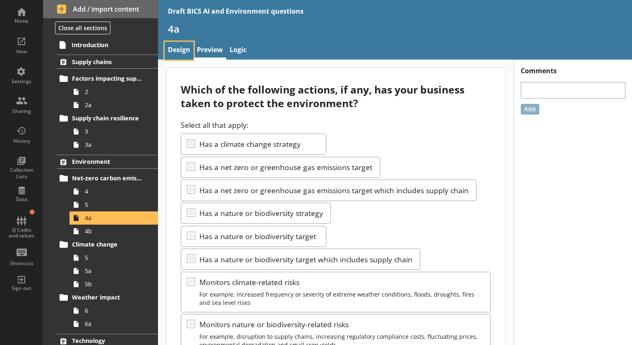
click at [177, 47] on link "Design" at bounding box center [179, 51] width 29 height 18
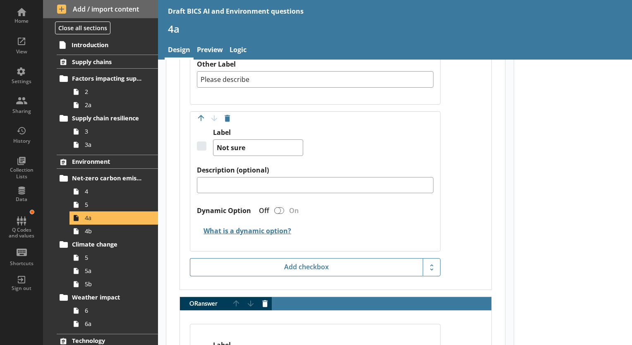
scroll to position [1985, 0]
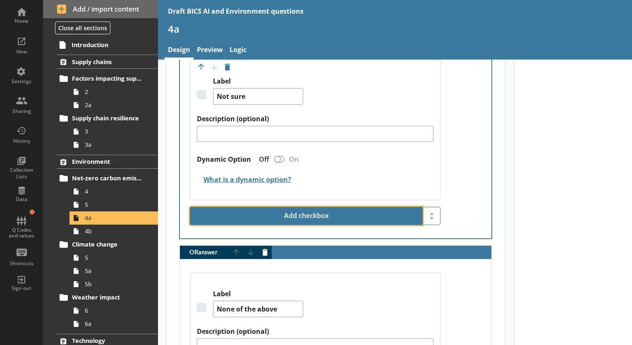
click at [337, 213] on button "Add checkbox" at bounding box center [306, 216] width 233 height 18
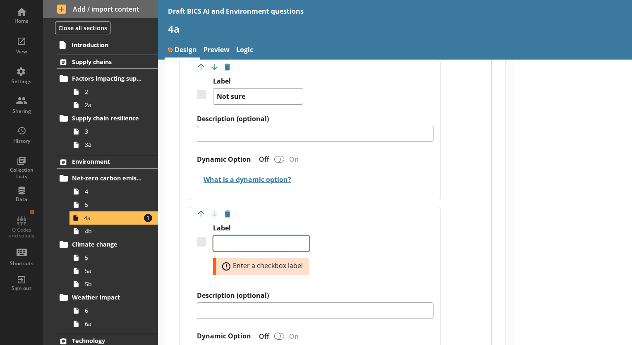
click at [240, 240] on textarea "Label" at bounding box center [261, 243] width 96 height 17
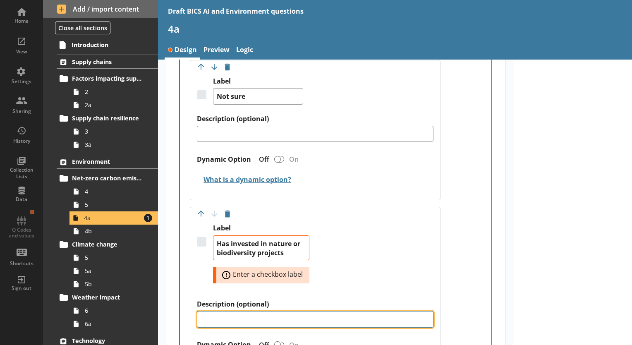
click at [249, 318] on textarea "Description (optional)" at bounding box center [315, 319] width 236 height 17
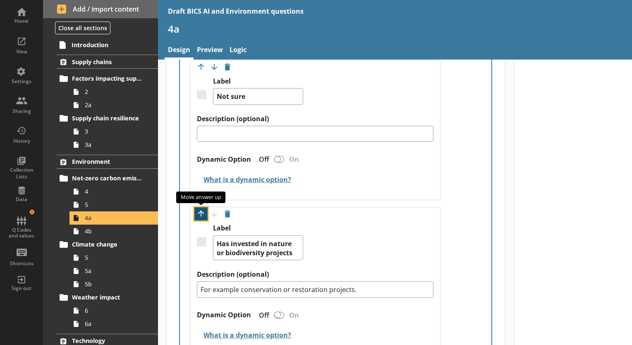
click at [199, 209] on button "Move option up" at bounding box center [200, 213] width 13 height 13
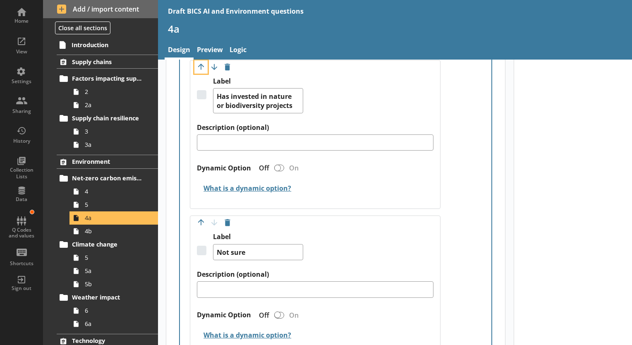
scroll to position [1837, 0]
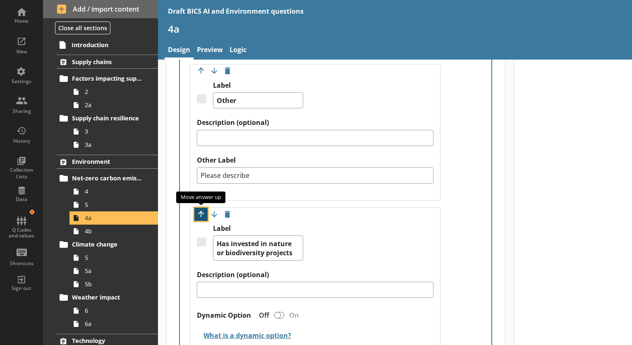
click at [200, 213] on button "Move option up" at bounding box center [200, 214] width 13 height 13
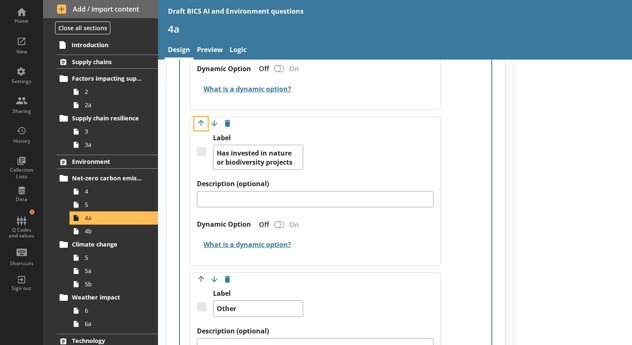
scroll to position [1713, 0]
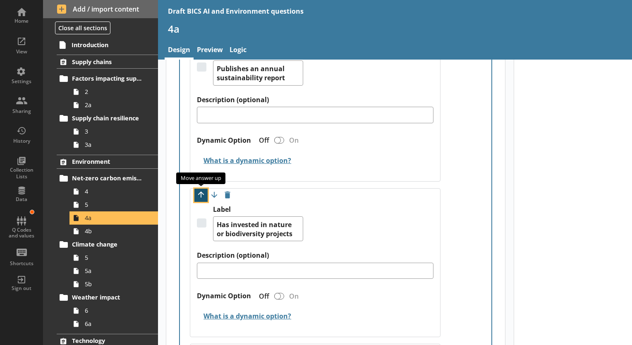
click at [199, 193] on button "Move option up" at bounding box center [200, 195] width 13 height 13
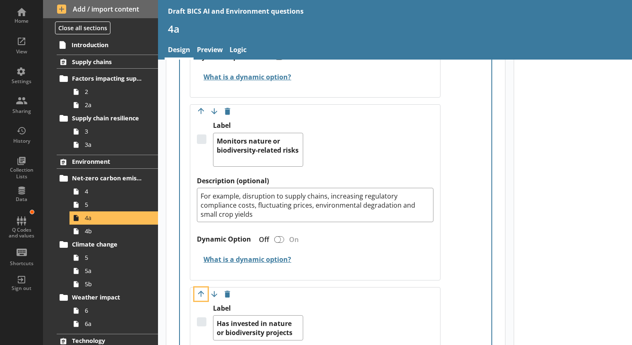
scroll to position [1507, 0]
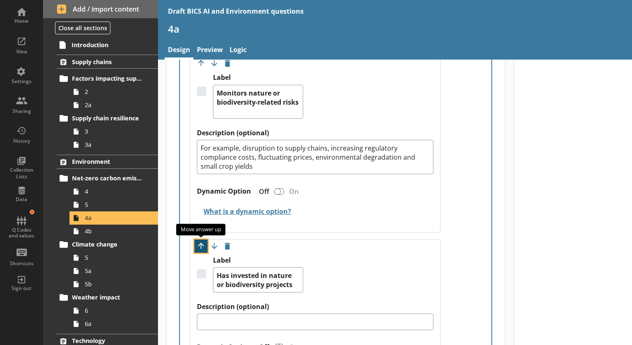
click at [200, 244] on button "Move option up" at bounding box center [200, 245] width 13 height 13
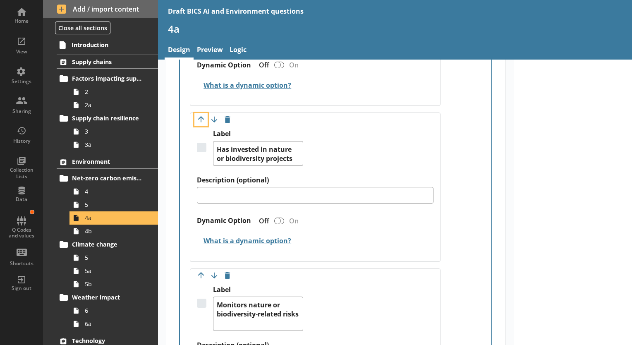
scroll to position [1341, 0]
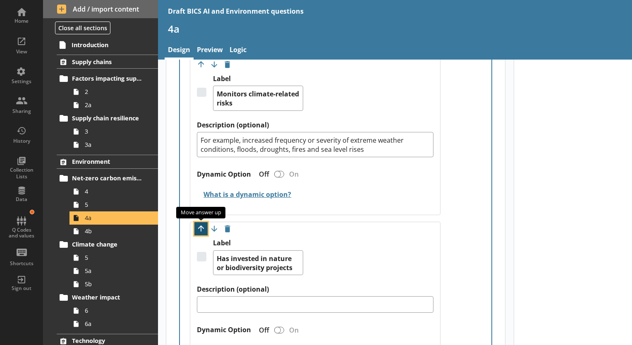
click at [198, 228] on button "Move option up" at bounding box center [200, 228] width 13 height 13
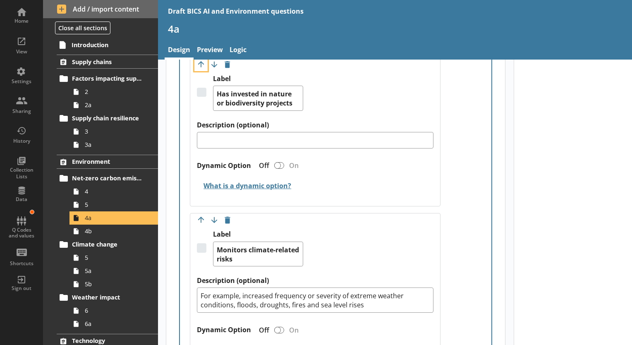
scroll to position [1176, 0]
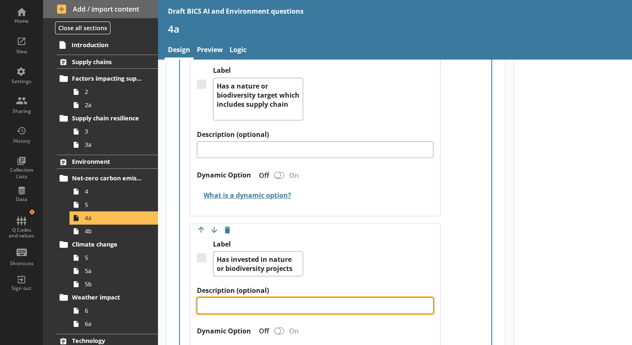
click at [209, 302] on textarea "Description (optional)" at bounding box center [315, 305] width 236 height 17
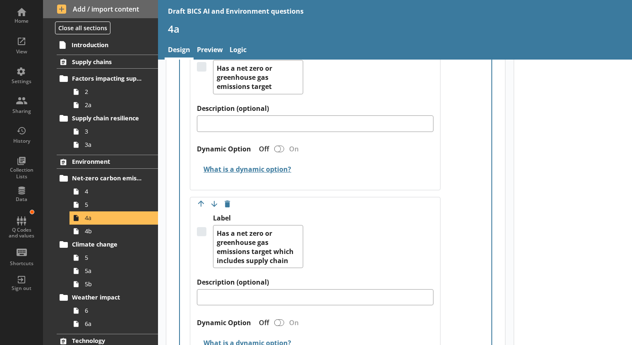
scroll to position [556, 0]
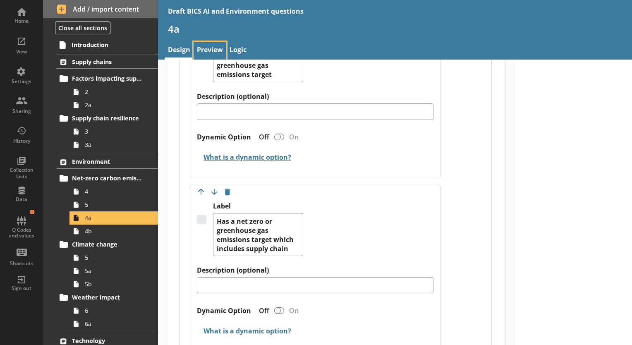
click at [213, 46] on link "Preview" at bounding box center [209, 51] width 33 height 18
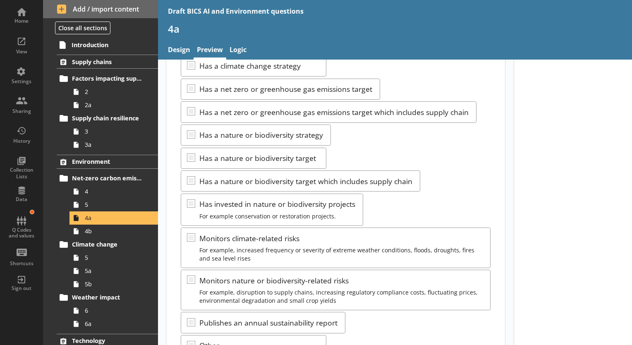
scroll to position [83, 0]
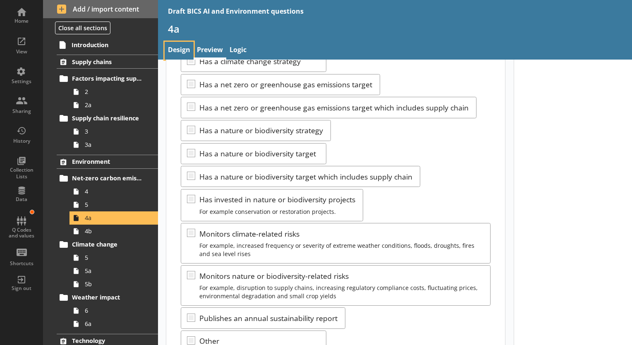
click at [177, 50] on link "Design" at bounding box center [179, 51] width 29 height 18
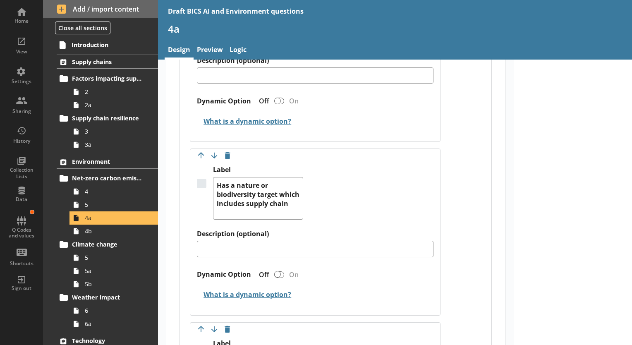
scroll to position [1158, 0]
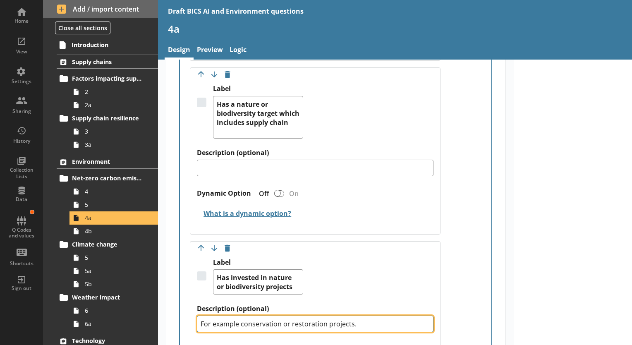
click at [352, 320] on textarea "For example conservation or restoration projects." at bounding box center [315, 323] width 236 height 17
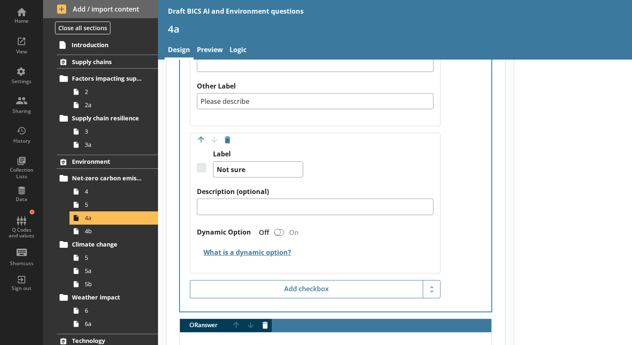
scroll to position [2150, 0]
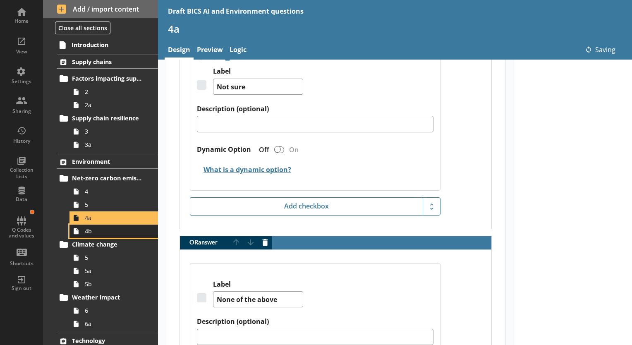
click at [93, 233] on span "4b" at bounding box center [116, 231] width 62 height 8
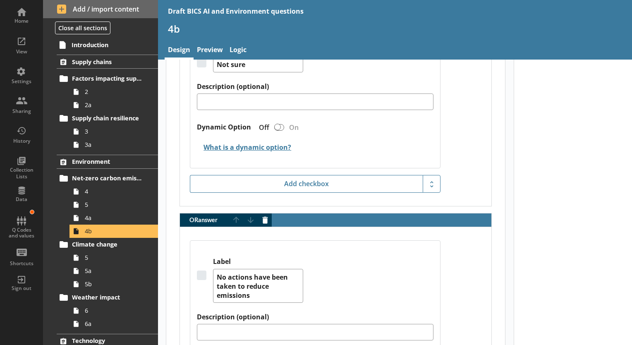
scroll to position [1860, 0]
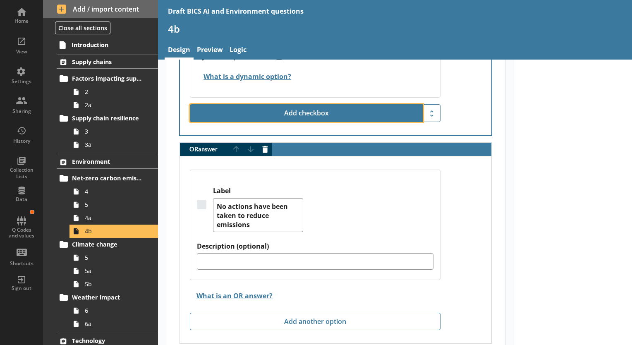
click at [306, 112] on button "Add checkbox" at bounding box center [306, 113] width 233 height 18
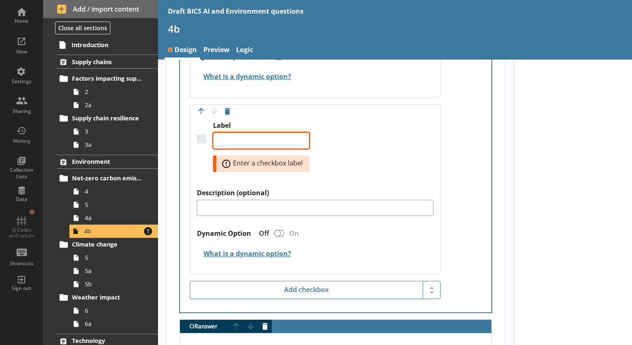
click at [242, 136] on textarea "Label" at bounding box center [261, 140] width 96 height 17
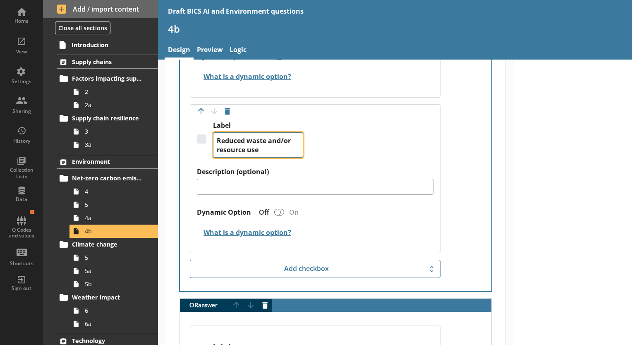
click at [281, 137] on textarea "Reduced waste and/or resource use" at bounding box center [258, 144] width 90 height 25
click at [284, 136] on textarea "Reduced waste and/or resource use" at bounding box center [258, 144] width 90 height 25
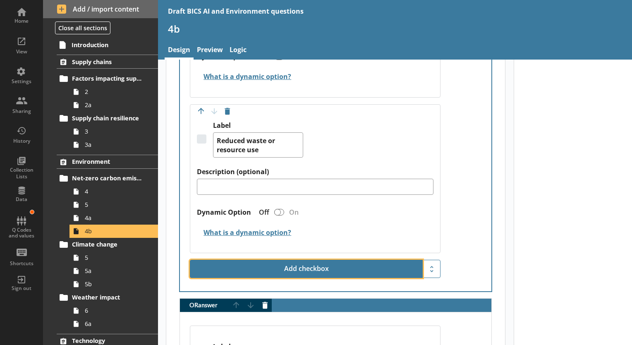
click at [297, 264] on button "Add checkbox" at bounding box center [306, 269] width 233 height 18
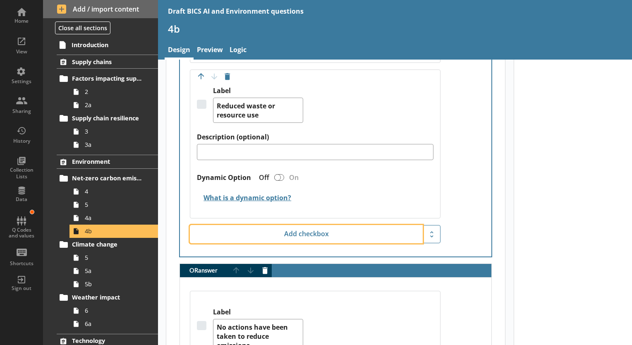
scroll to position [1902, 0]
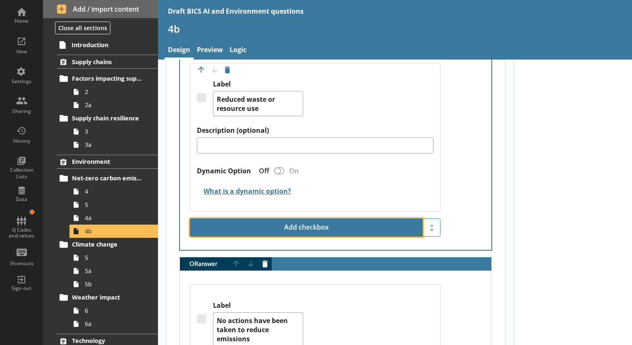
click at [303, 226] on button "Add checkbox" at bounding box center [306, 227] width 233 height 18
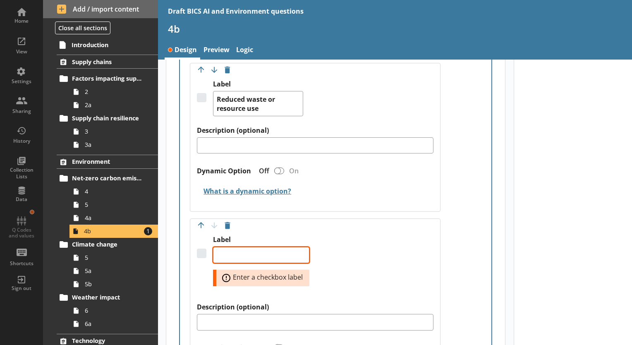
click at [256, 250] on textarea "Label" at bounding box center [261, 255] width 96 height 17
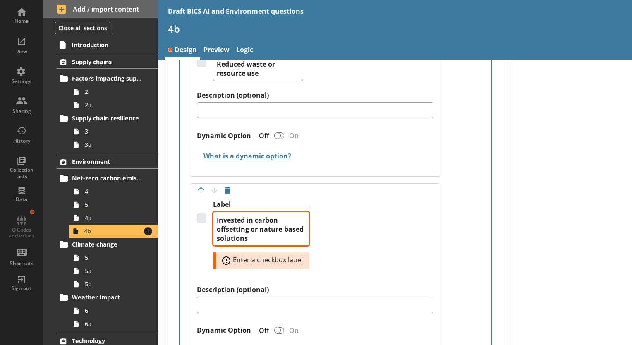
scroll to position [1985, 0]
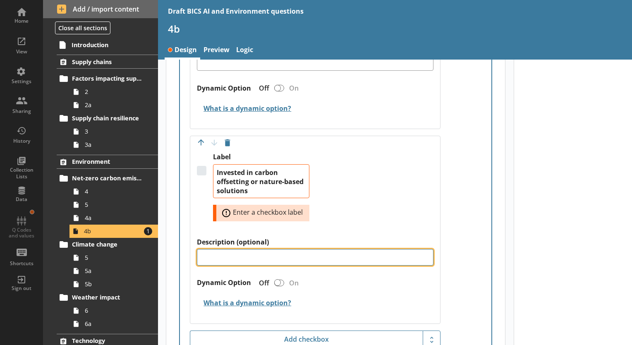
click at [260, 255] on textarea "Description (optional)" at bounding box center [315, 257] width 236 height 17
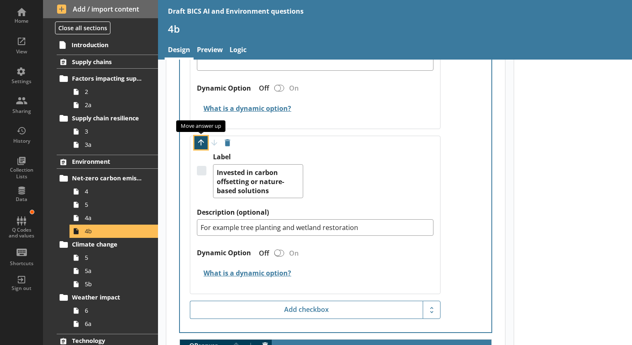
click at [201, 141] on button "Move option up" at bounding box center [200, 142] width 13 height 13
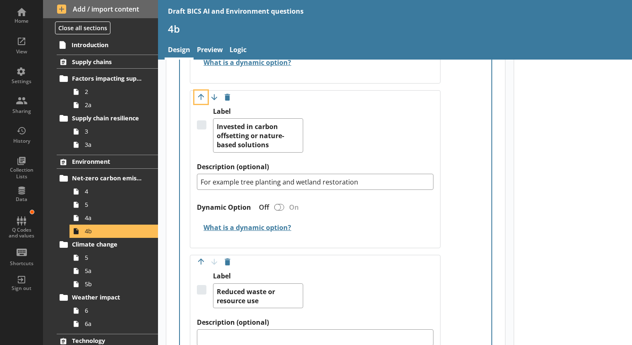
scroll to position [1860, 0]
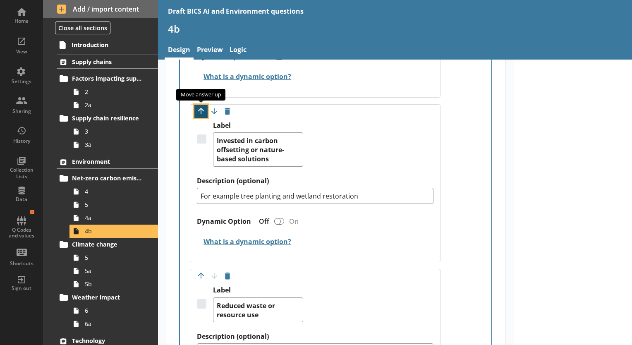
click at [200, 105] on button "Move option up" at bounding box center [200, 111] width 13 height 13
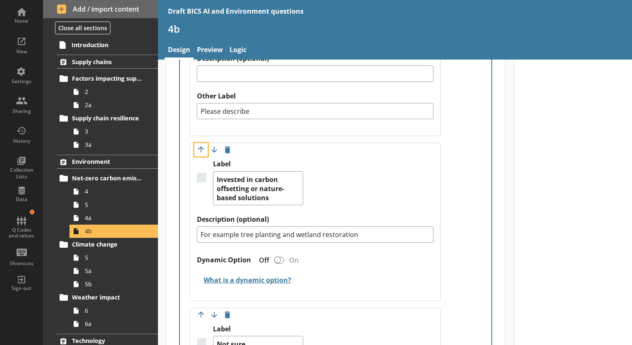
scroll to position [1612, 0]
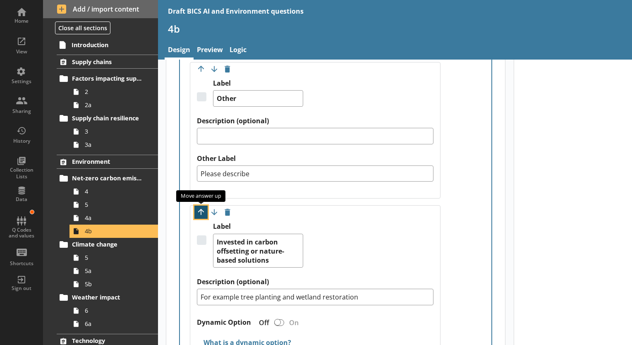
click at [200, 210] on button "Move option up" at bounding box center [200, 211] width 13 height 13
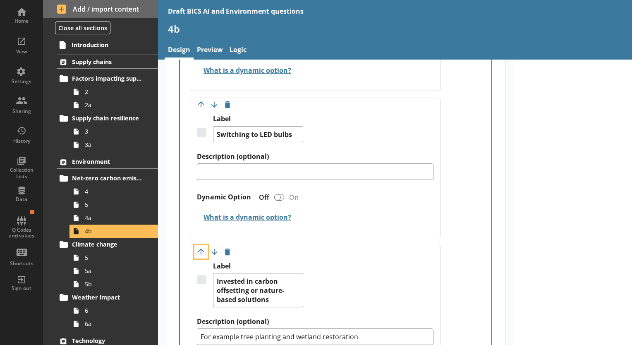
scroll to position [1364, 0]
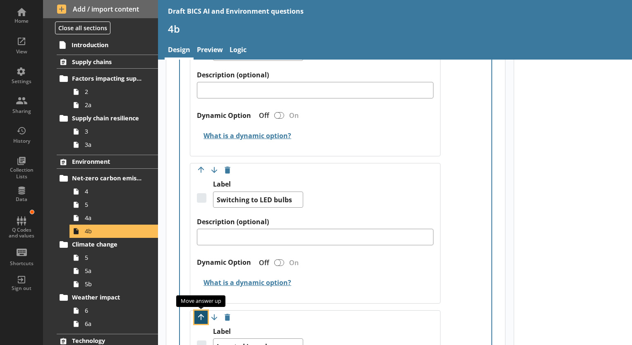
click at [198, 313] on button "Move option up" at bounding box center [200, 316] width 13 height 13
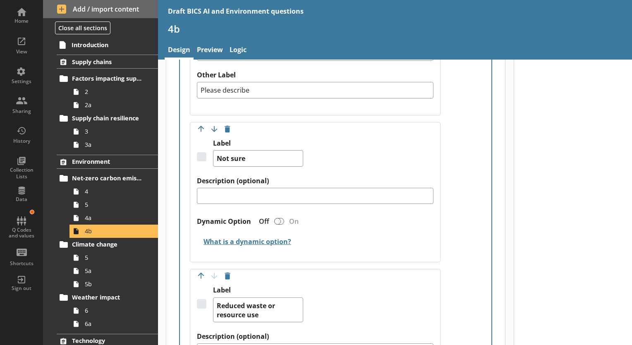
scroll to position [1902, 0]
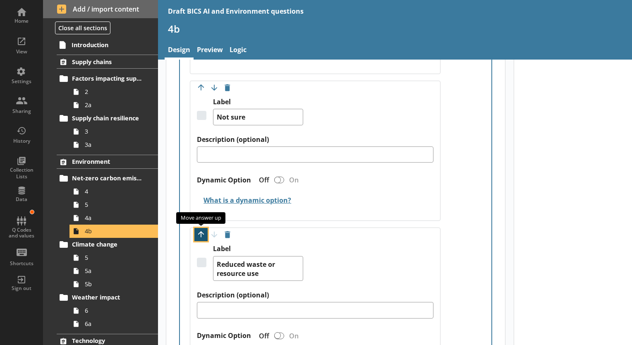
click at [203, 230] on button "Move option up" at bounding box center [200, 234] width 13 height 13
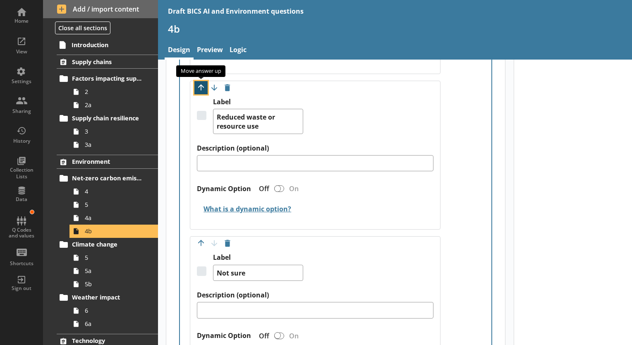
click at [200, 84] on button "Move option up" at bounding box center [200, 87] width 13 height 13
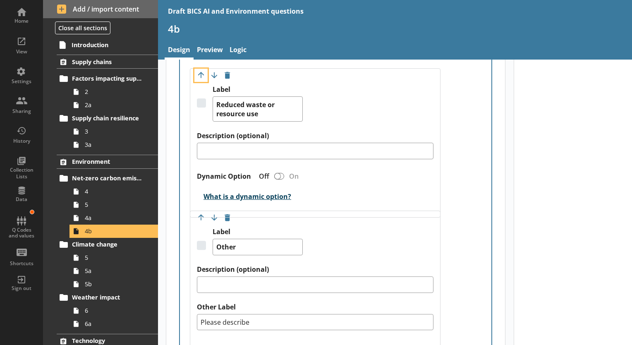
scroll to position [1654, 0]
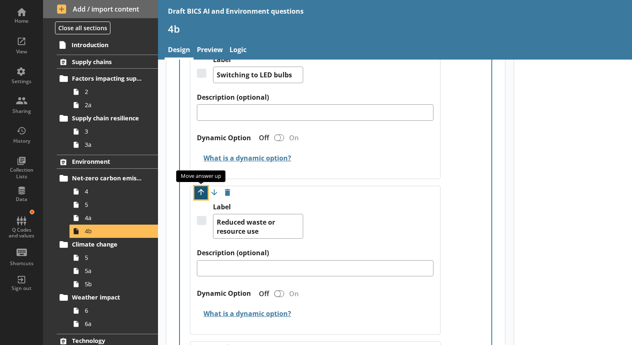
click at [201, 193] on button "Move option up" at bounding box center [200, 192] width 13 height 13
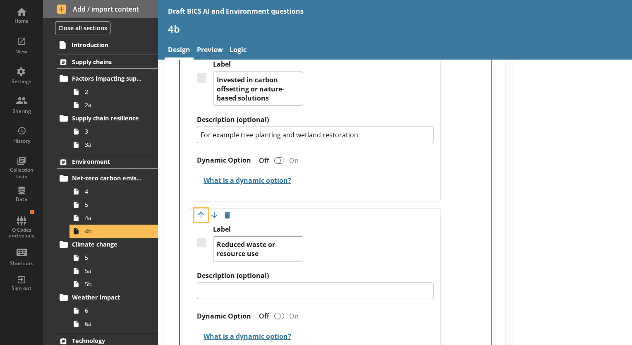
scroll to position [1488, 0]
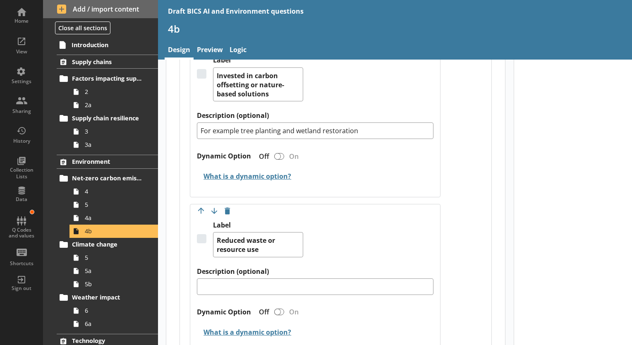
click at [212, 47] on link "Preview" at bounding box center [209, 51] width 33 height 18
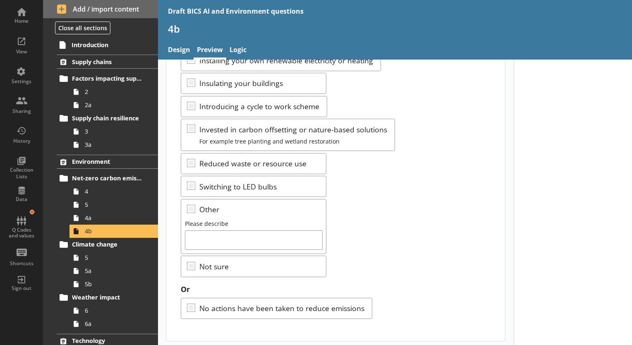
scroll to position [187, 0]
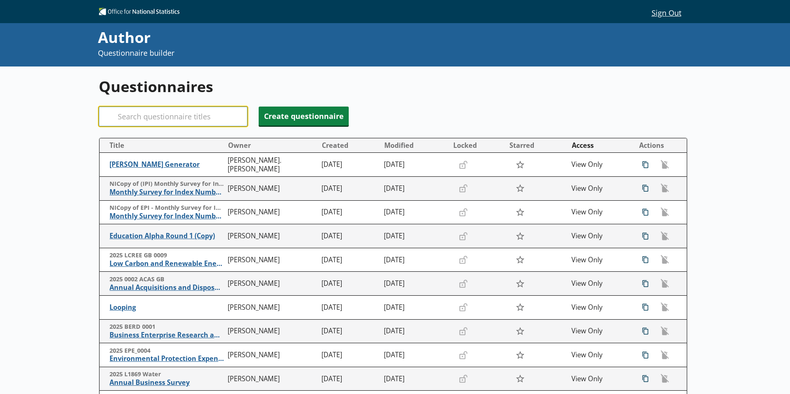
click at [158, 115] on input "Search" at bounding box center [173, 117] width 149 height 20
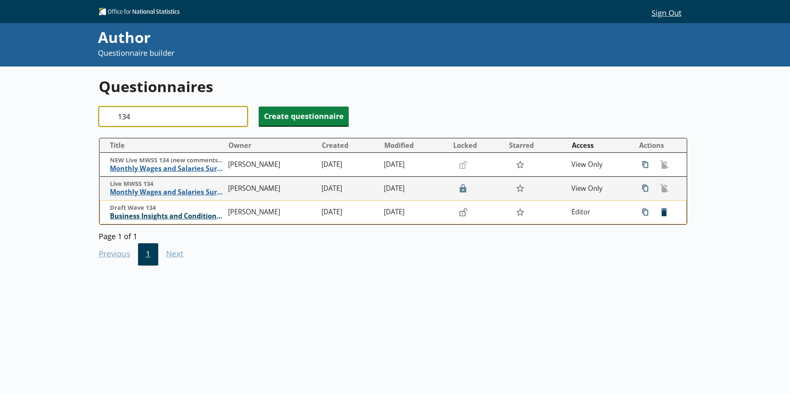
type input "134"
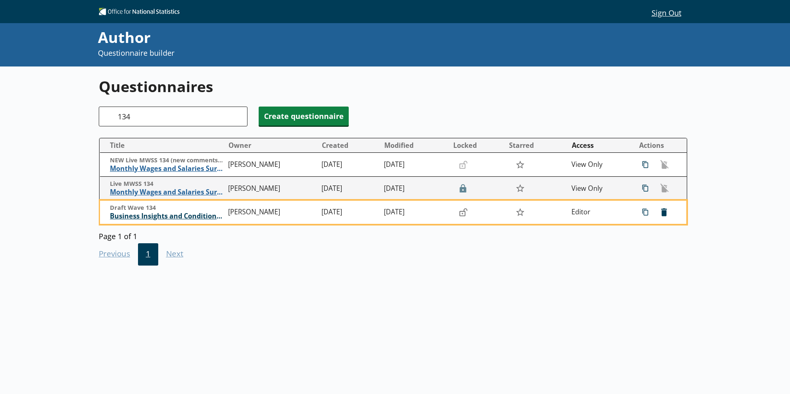
click at [199, 215] on span "Business Insights and Conditions Survey (BICS)" at bounding box center [167, 216] width 114 height 9
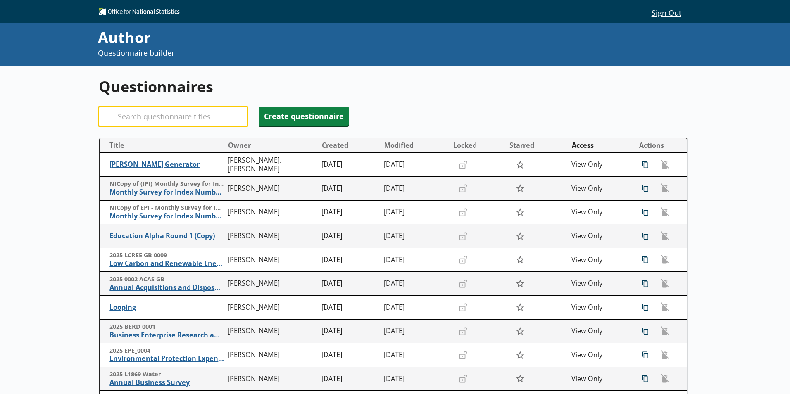
click at [150, 115] on input "Search" at bounding box center [173, 117] width 149 height 20
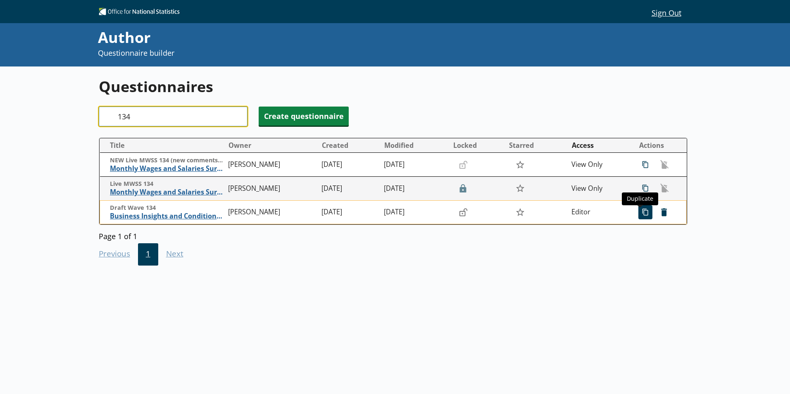
type input "134"
click at [640, 214] on span "icon-copy Duplicate" at bounding box center [645, 212] width 13 height 13
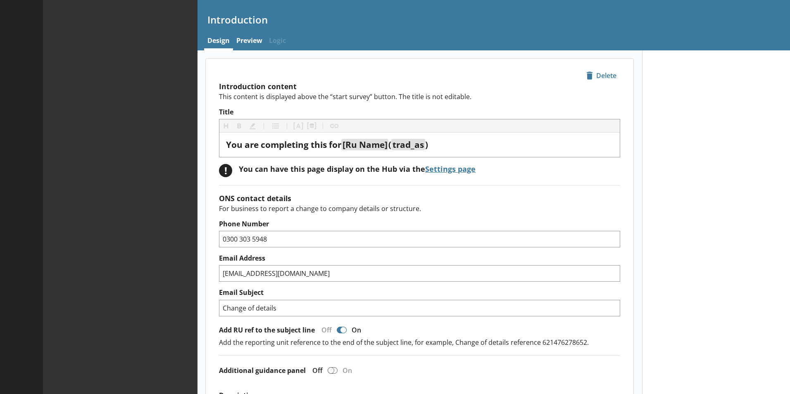
type textarea "x"
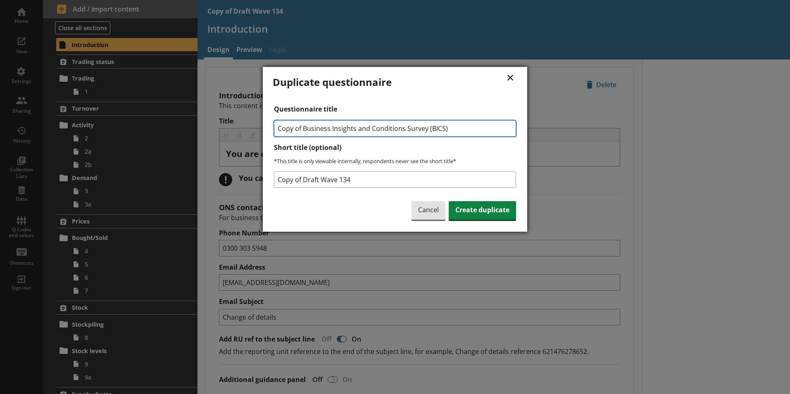
click at [301, 129] on input "Copy of Business Insights and Conditions Survey (BICS)" at bounding box center [395, 128] width 242 height 17
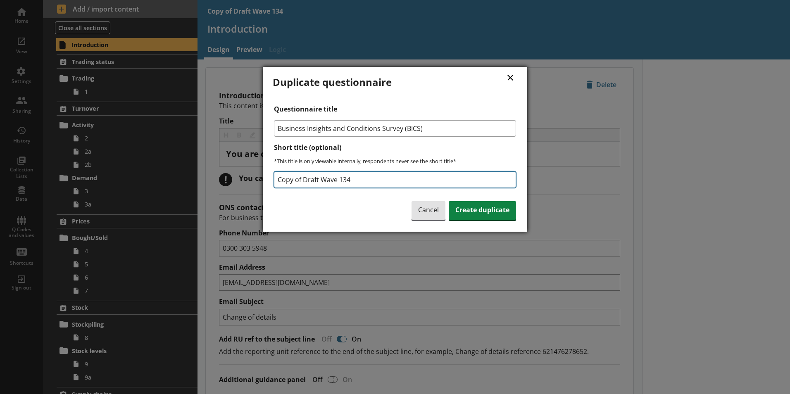
type input "Business Insights and Conditions Survey (BICS)"
click at [301, 179] on input "Copy of Draft Wave 134" at bounding box center [395, 180] width 242 height 17
drag, startPoint x: 320, startPoint y: 178, endPoint x: 327, endPoint y: 179, distance: 7.1
click at [327, 179] on input "Draft Wave 134" at bounding box center [395, 180] width 242 height 17
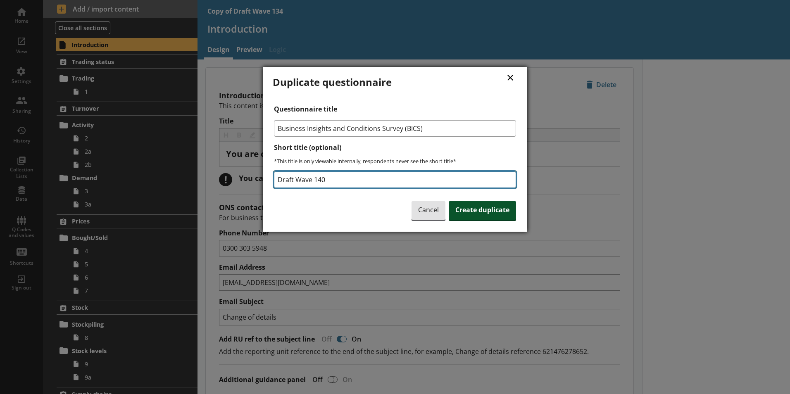
type input "Draft Wave 140"
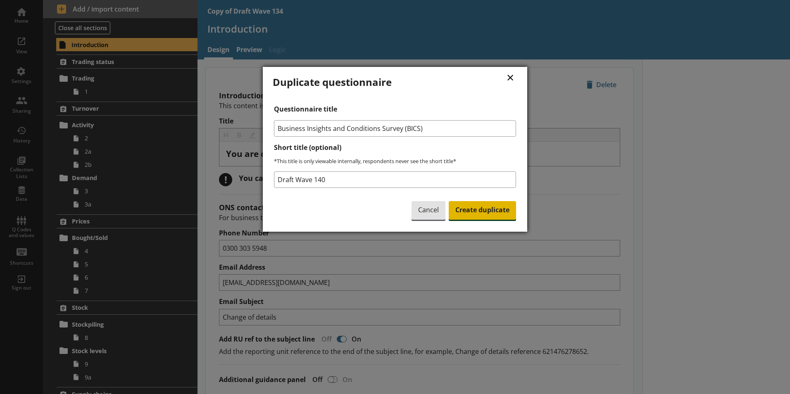
click at [488, 209] on span "Create duplicate" at bounding box center [482, 210] width 67 height 19
type textarea "x"
